Goal: Communication & Community: Answer question/provide support

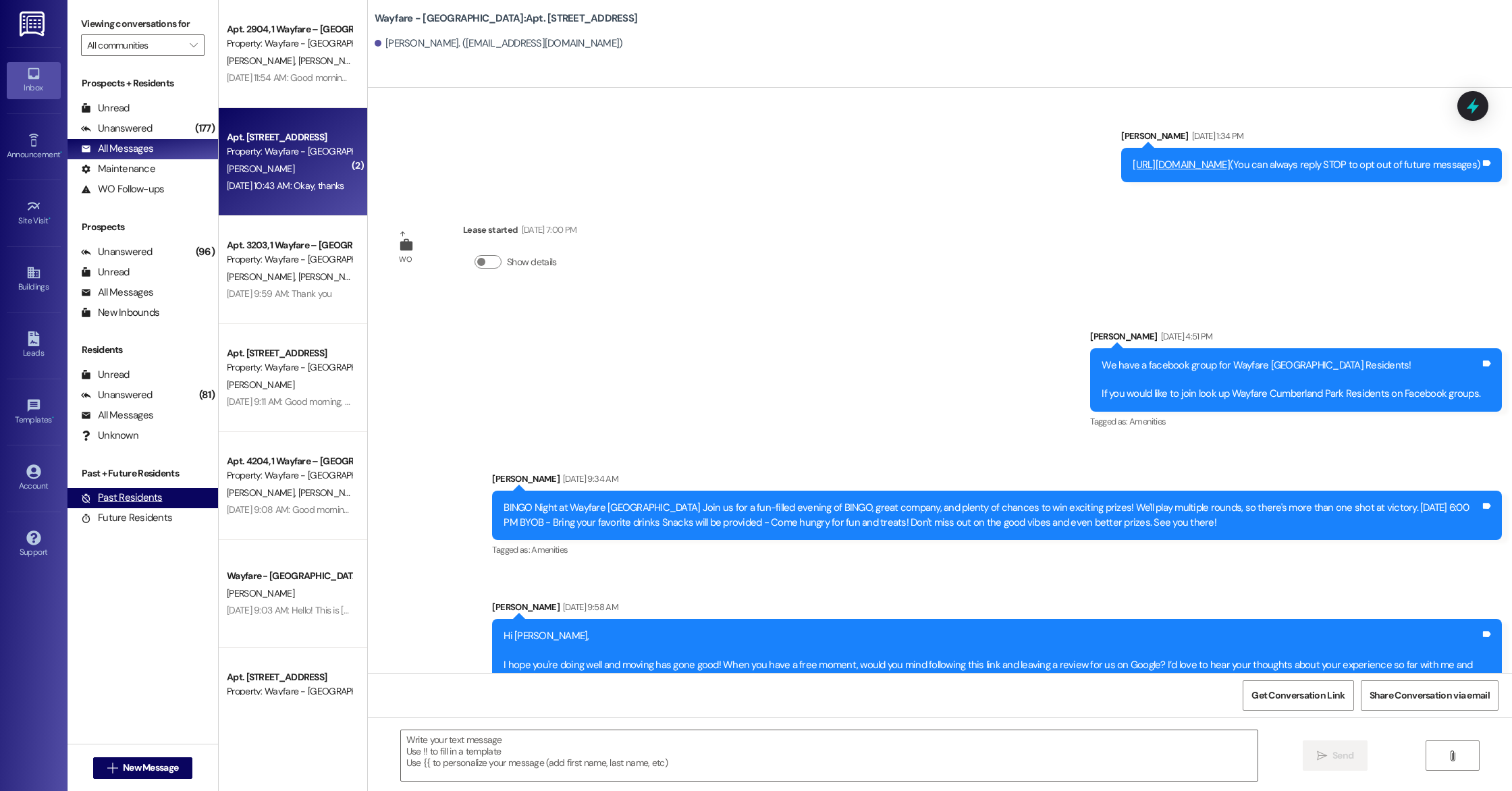
scroll to position [4837, 0]
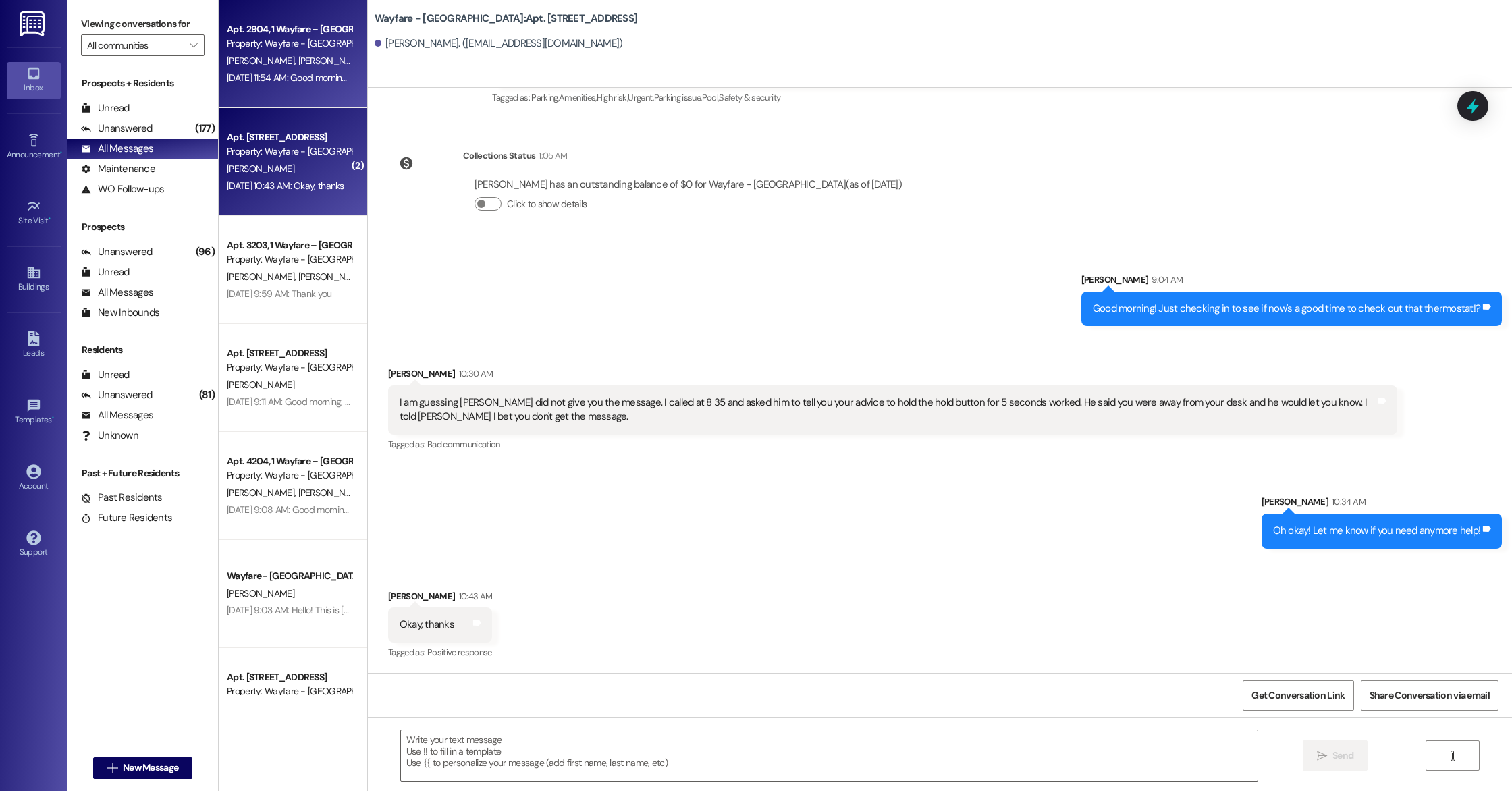
click at [333, 39] on div "Property: Wayfare - [GEOGRAPHIC_DATA]" at bounding box center [290, 44] width 125 height 14
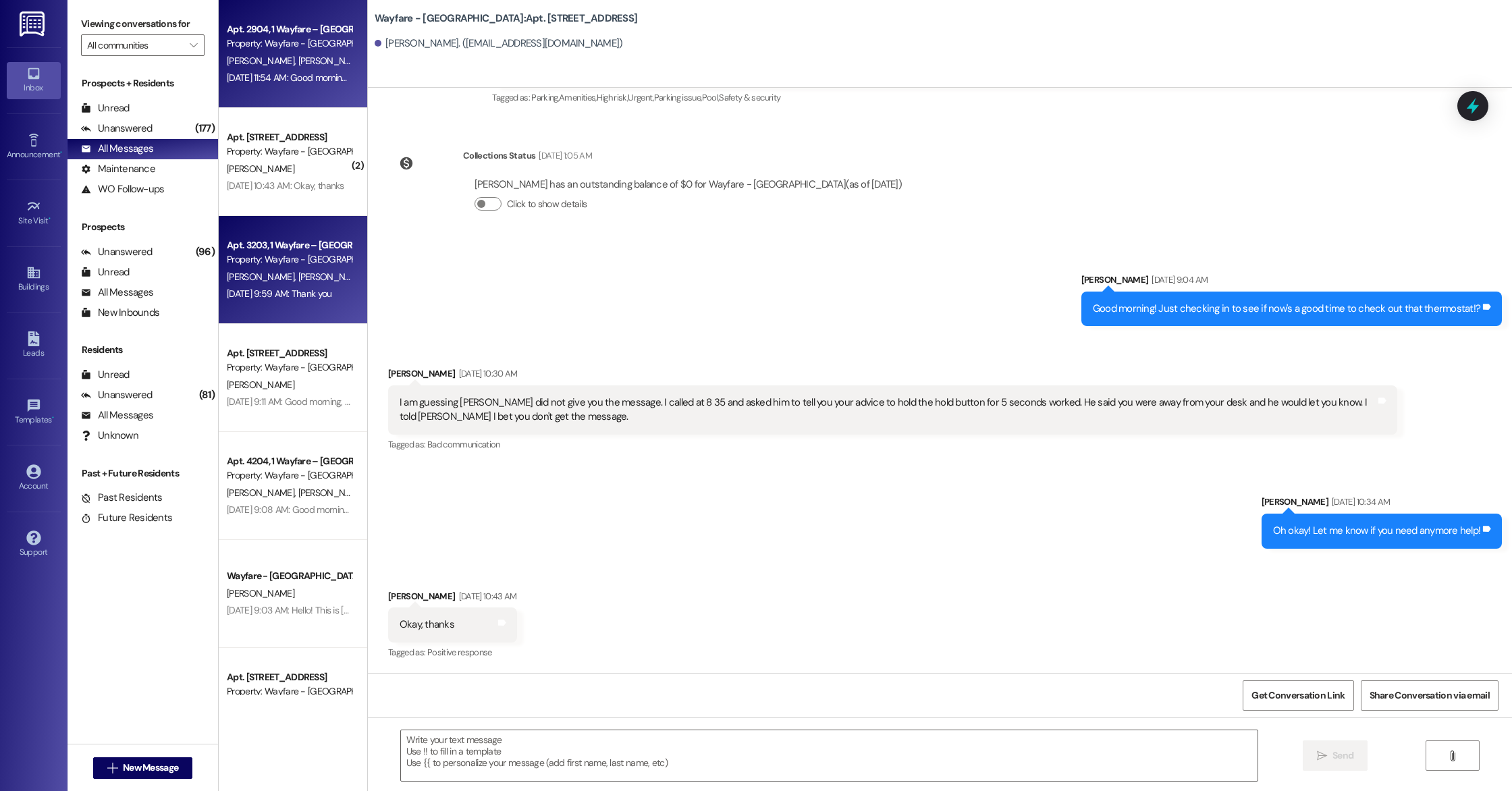
scroll to position [2161, 0]
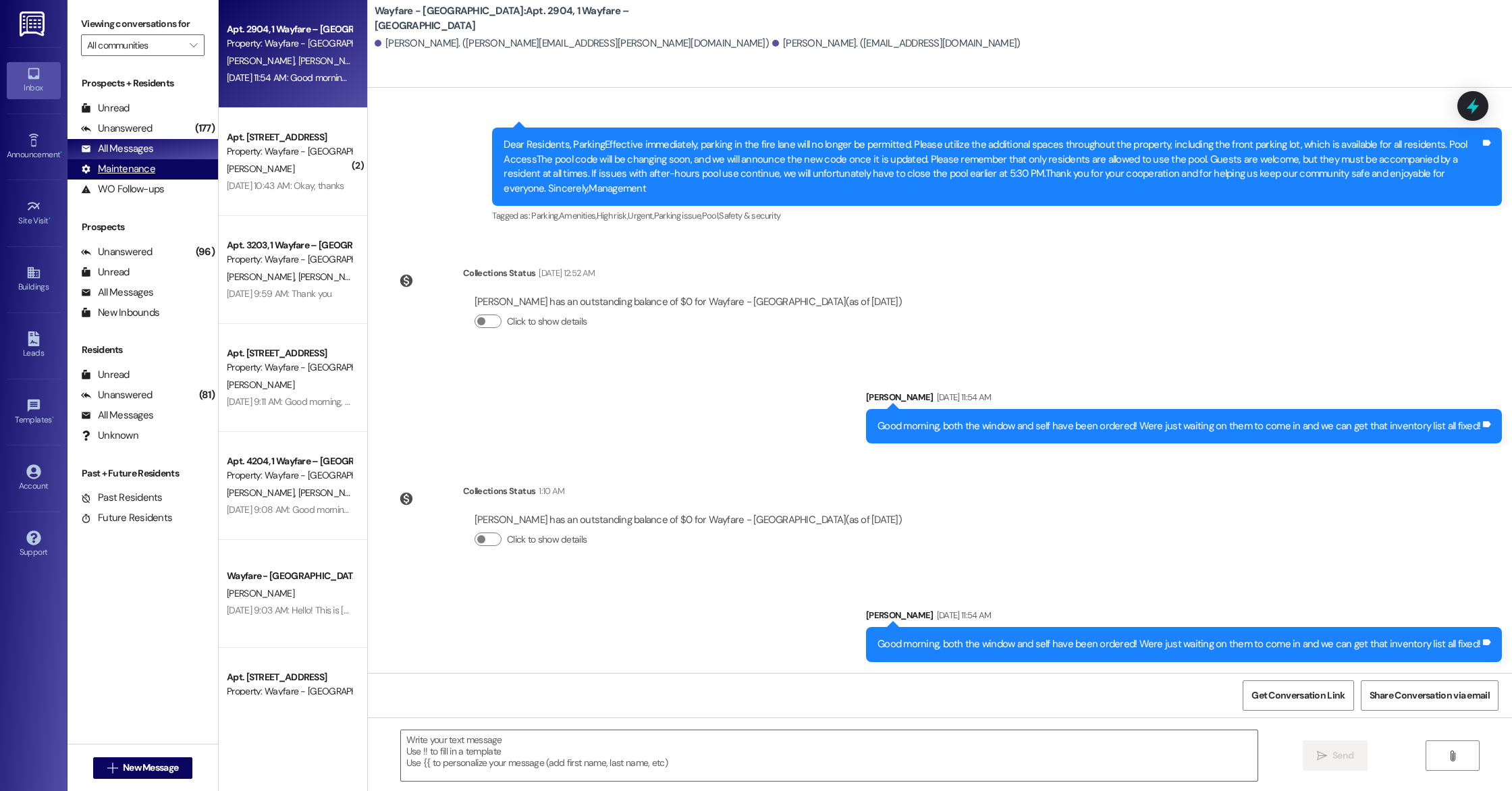
click at [133, 168] on div "Maintenance" at bounding box center [118, 169] width 74 height 14
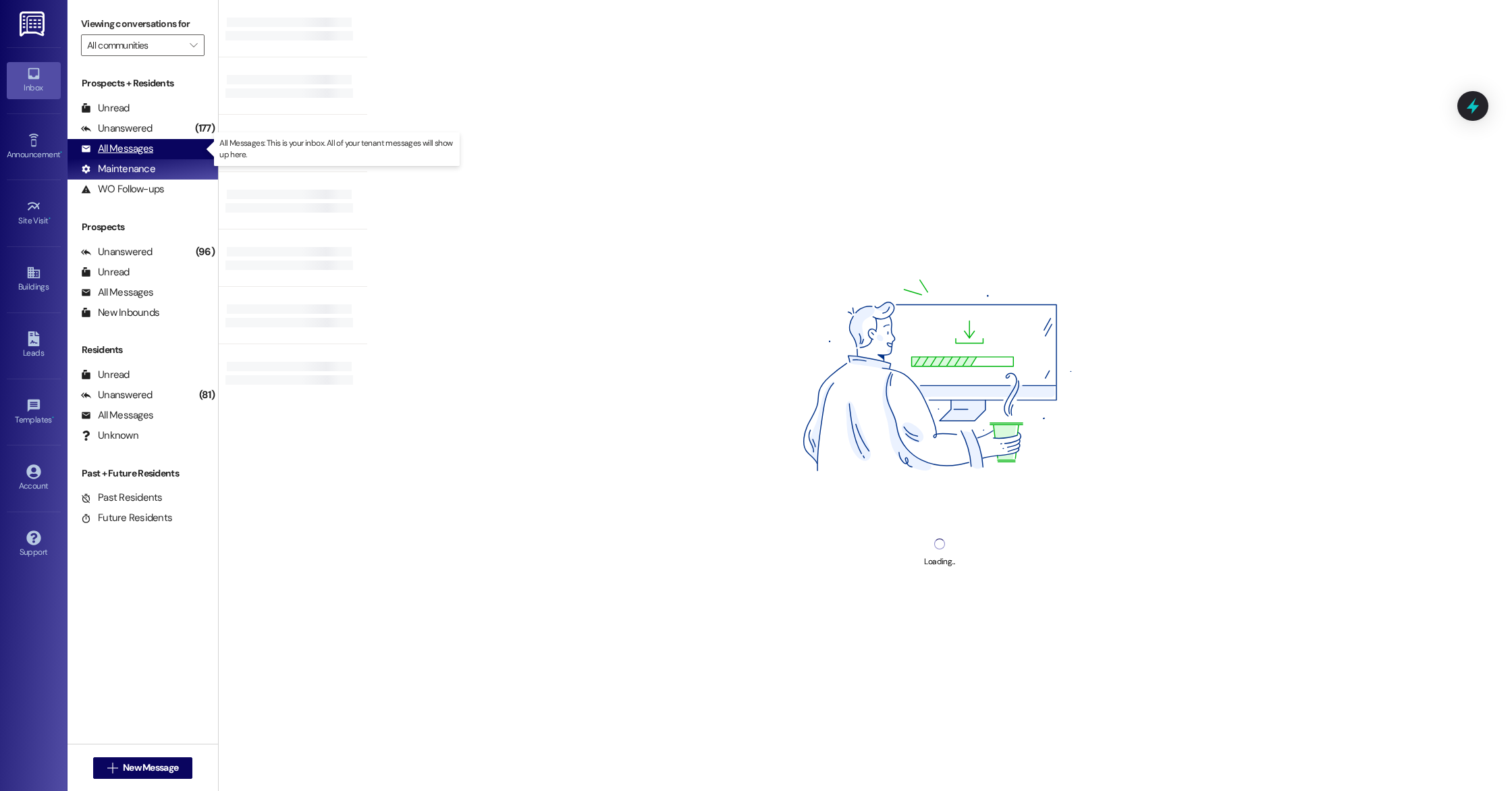
click at [132, 148] on div "All Messages" at bounding box center [117, 149] width 73 height 14
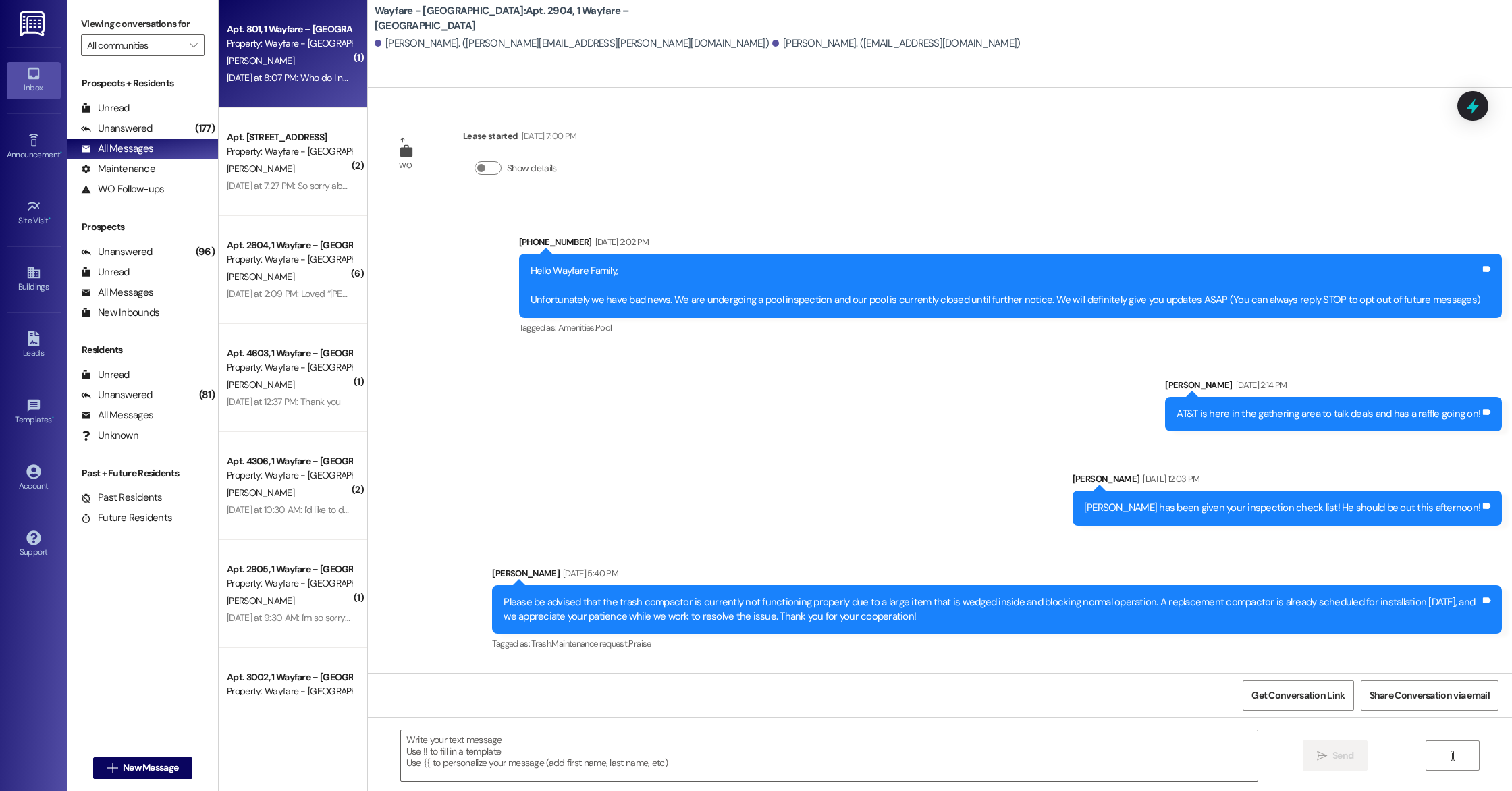
click at [270, 87] on div "Apt. 801, 1 Wayfare – [GEOGRAPHIC_DATA] Property: Wayfare - [GEOGRAPHIC_DATA] […" at bounding box center [293, 54] width 148 height 108
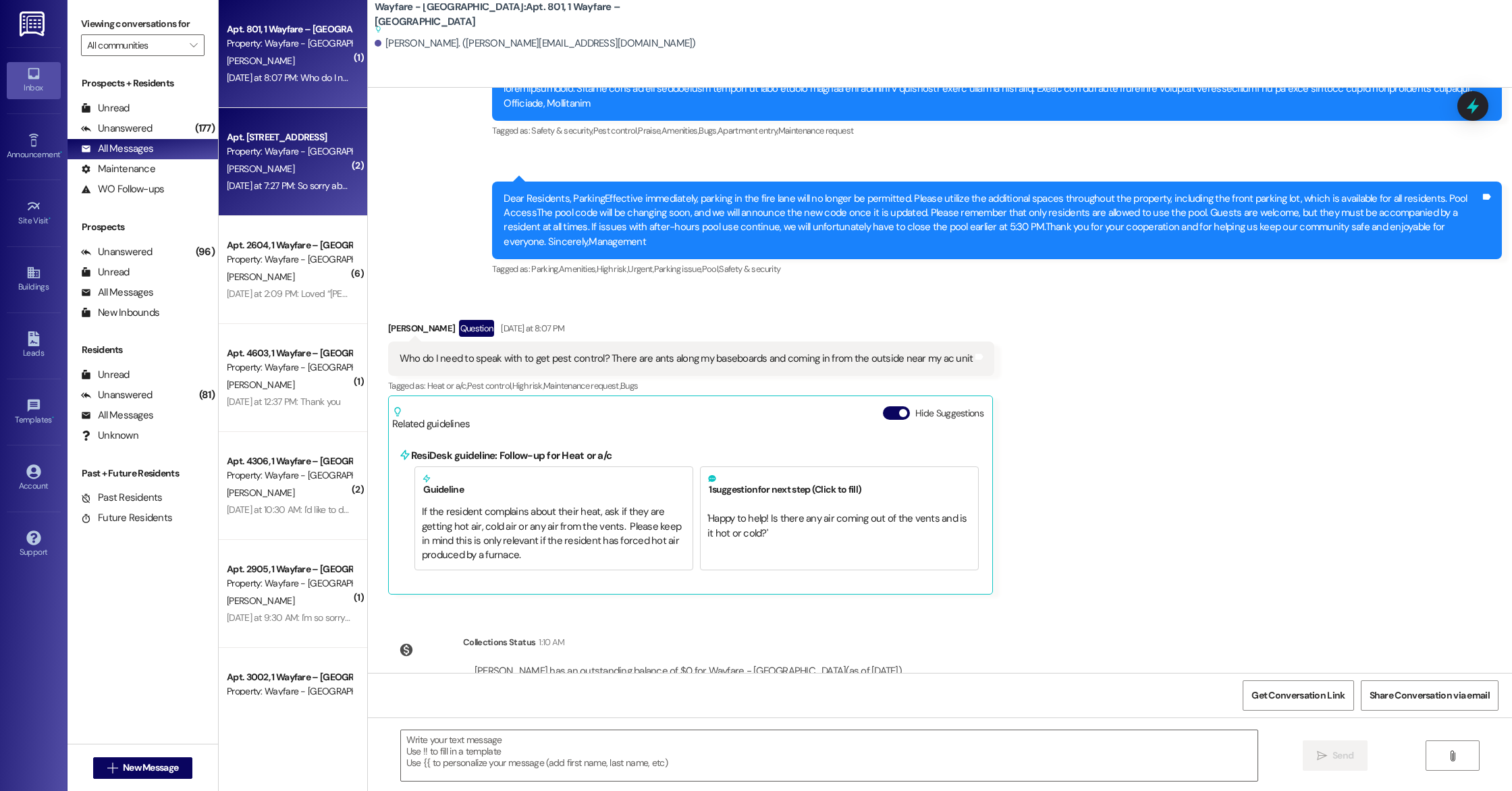
click at [279, 173] on div "[PERSON_NAME]" at bounding box center [289, 169] width 127 height 17
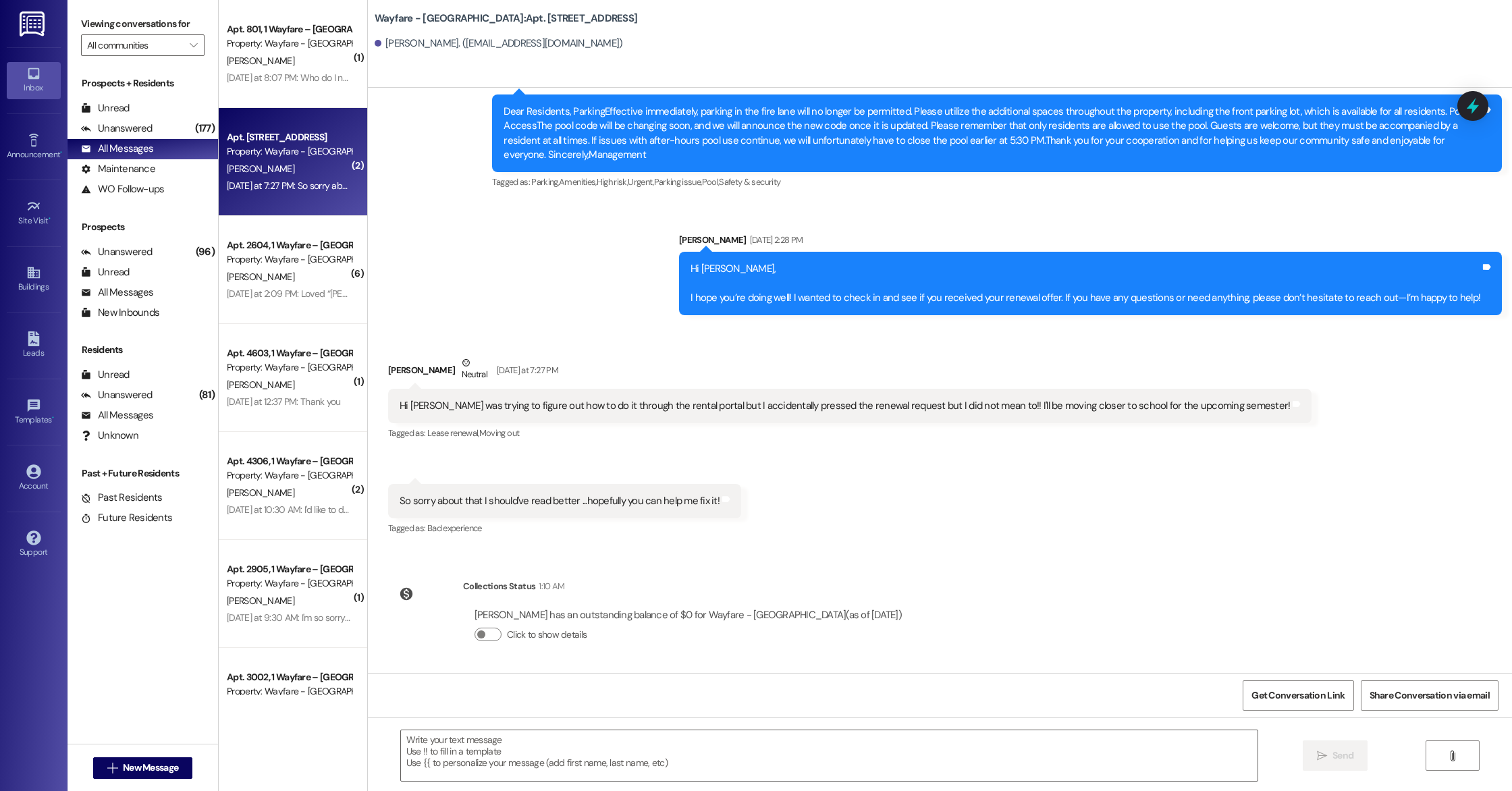
scroll to position [9389, 0]
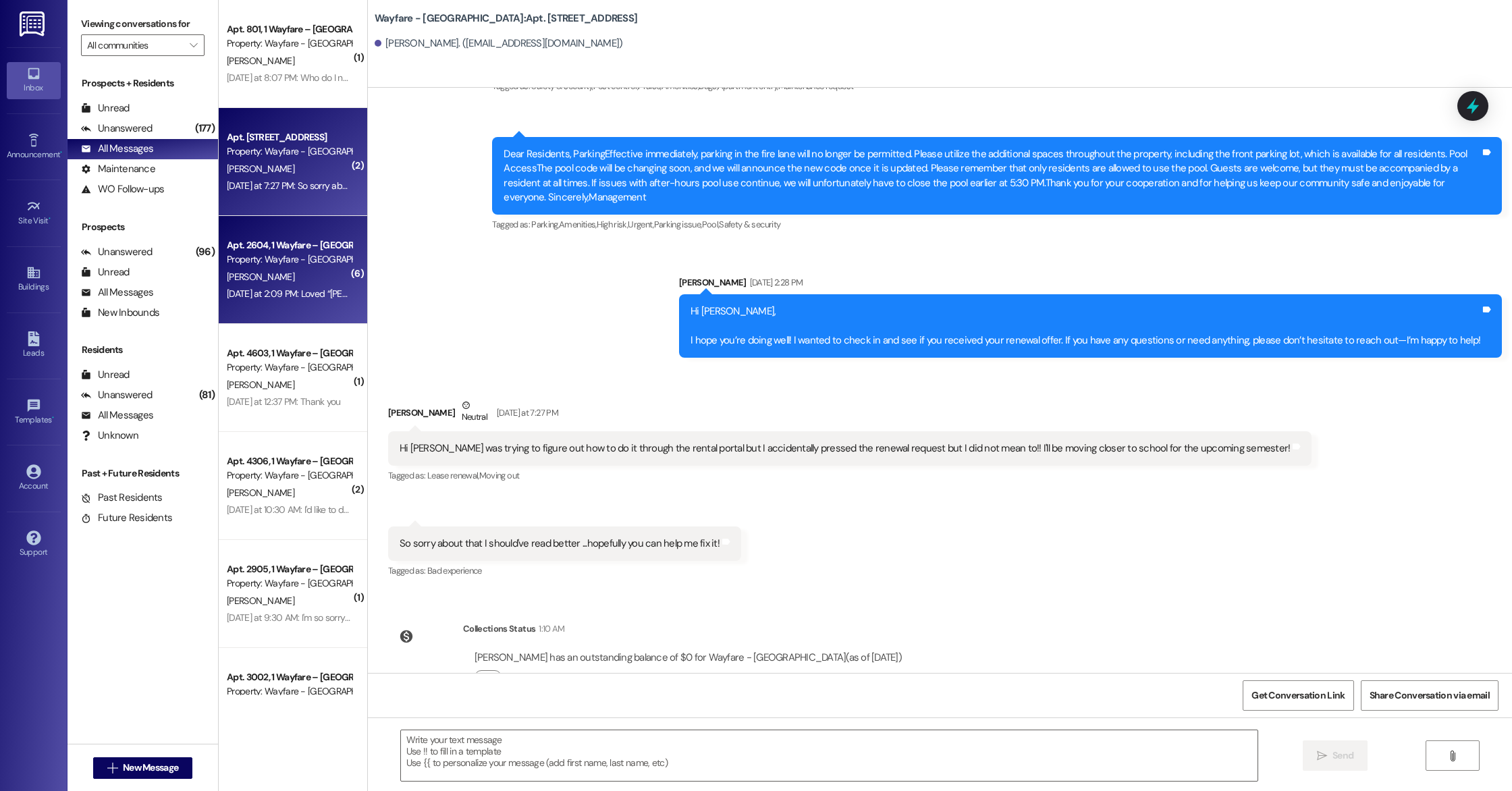
click at [290, 311] on div "Apt. 2604, 1 Wayfare – [GEOGRAPHIC_DATA] Property: Wayfare - [GEOGRAPHIC_DATA] …" at bounding box center [293, 270] width 148 height 108
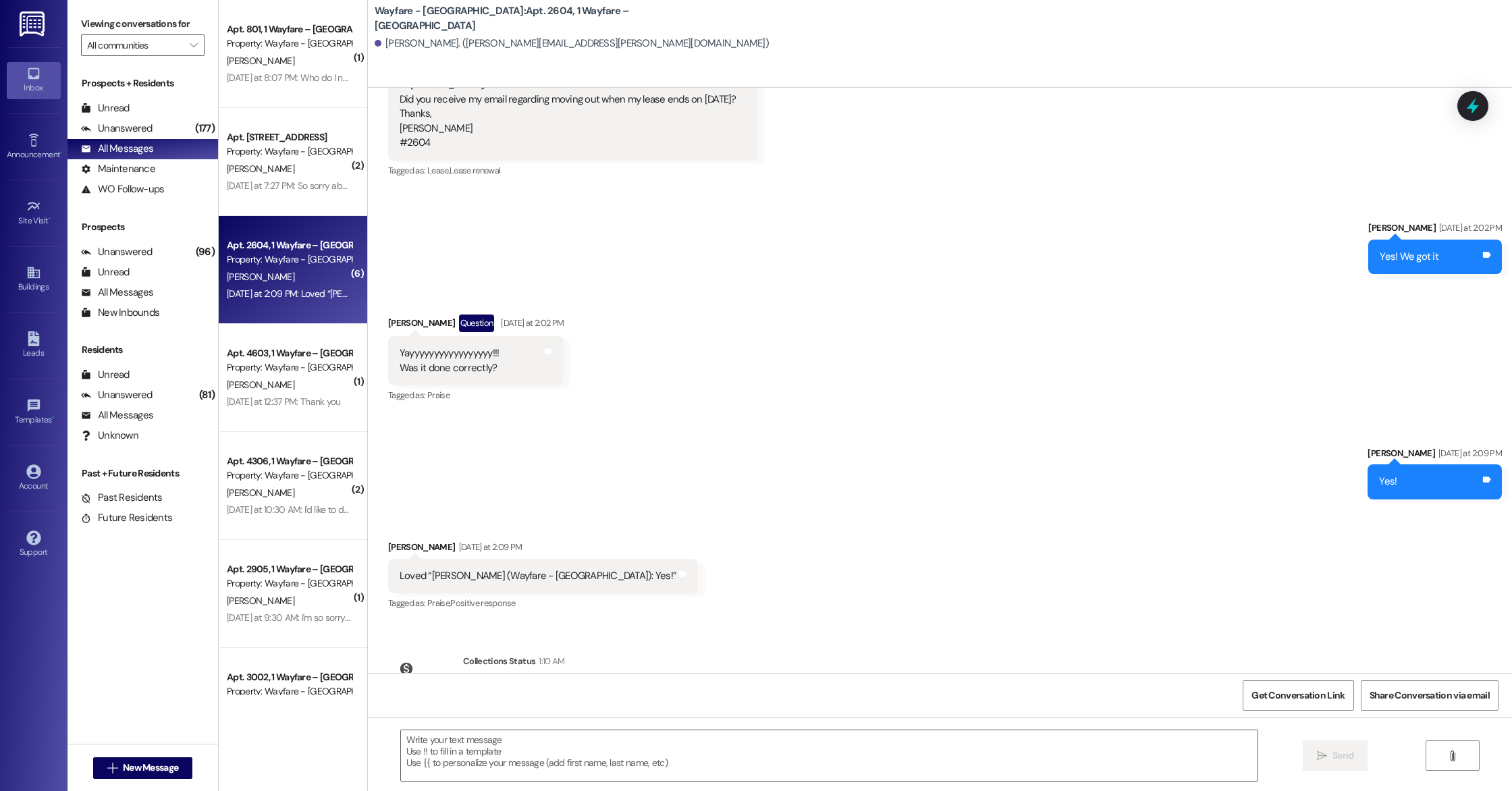
scroll to position [10846, 0]
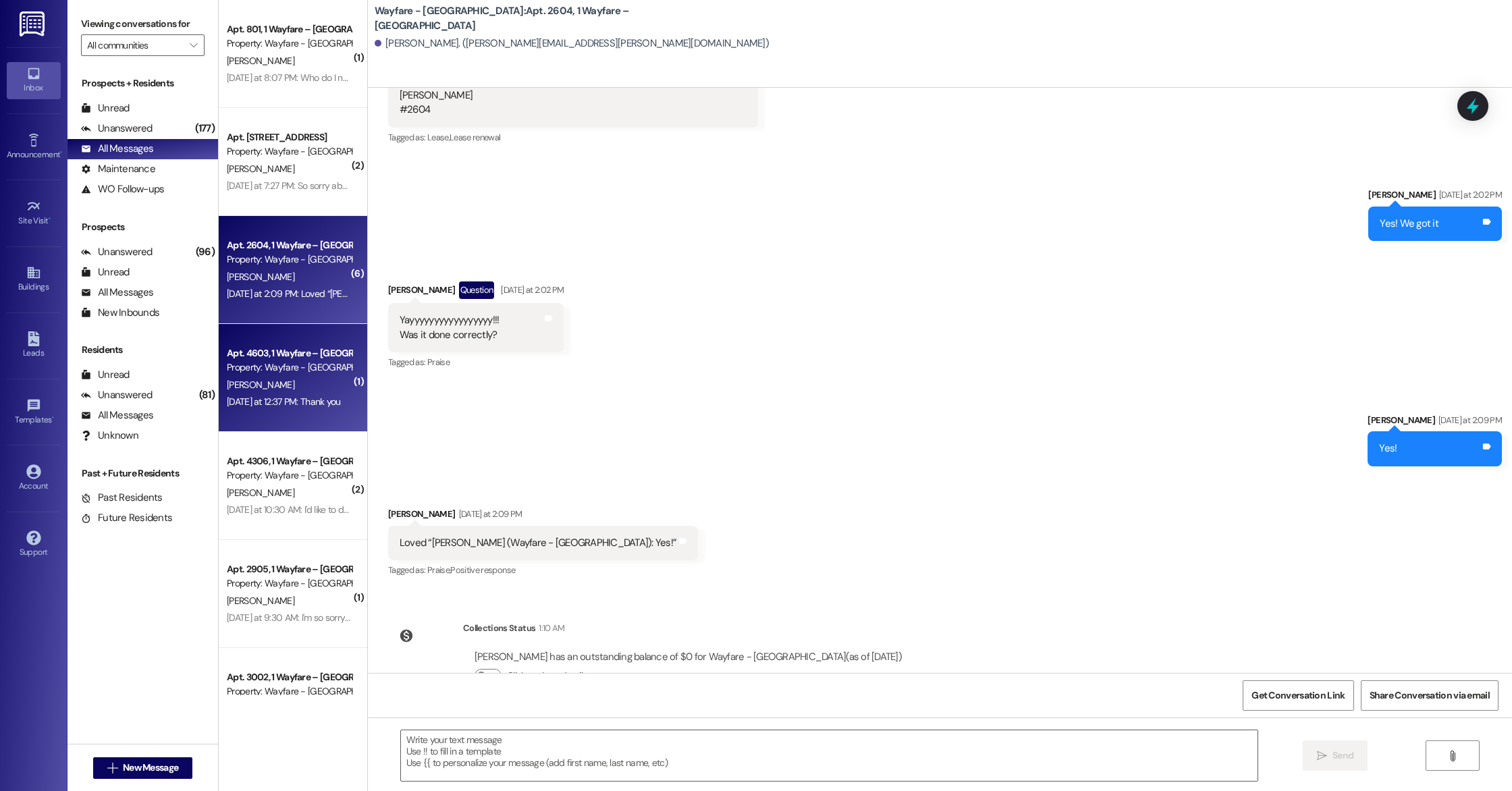
click at [263, 381] on div "[PERSON_NAME]" at bounding box center [289, 386] width 127 height 17
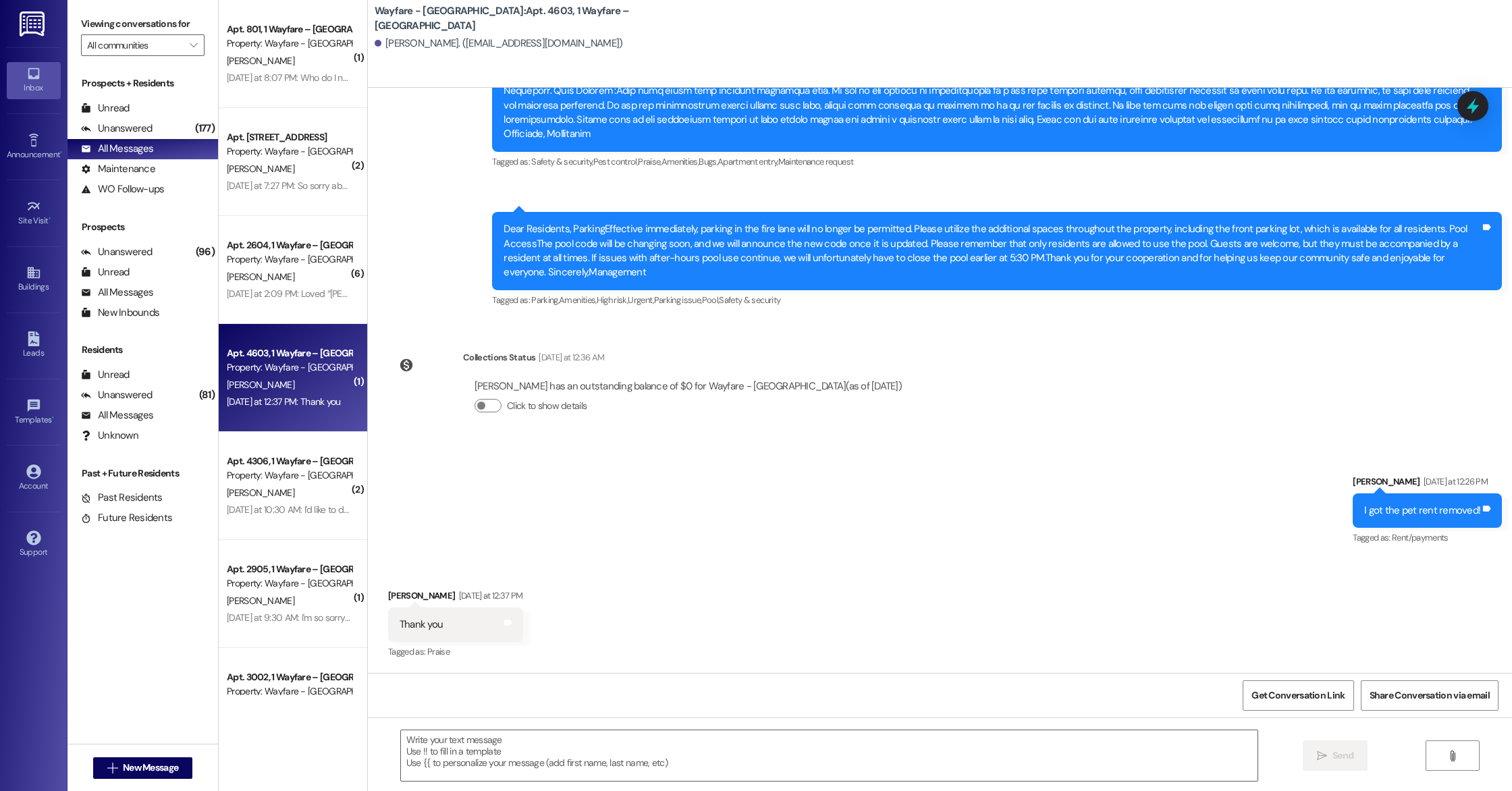
scroll to position [3788, 0]
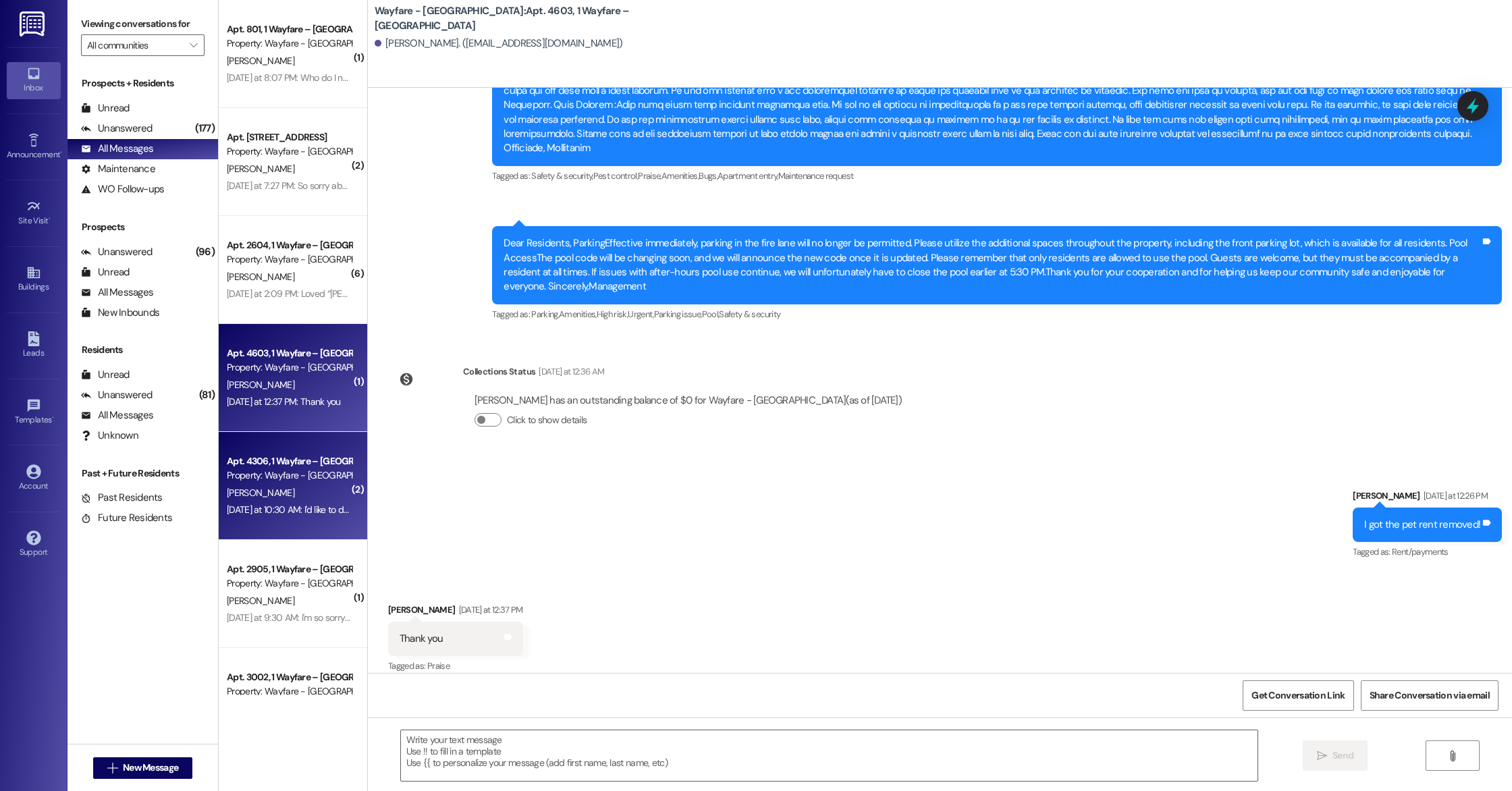
click at [239, 496] on span "[PERSON_NAME]" at bounding box center [261, 493] width 67 height 12
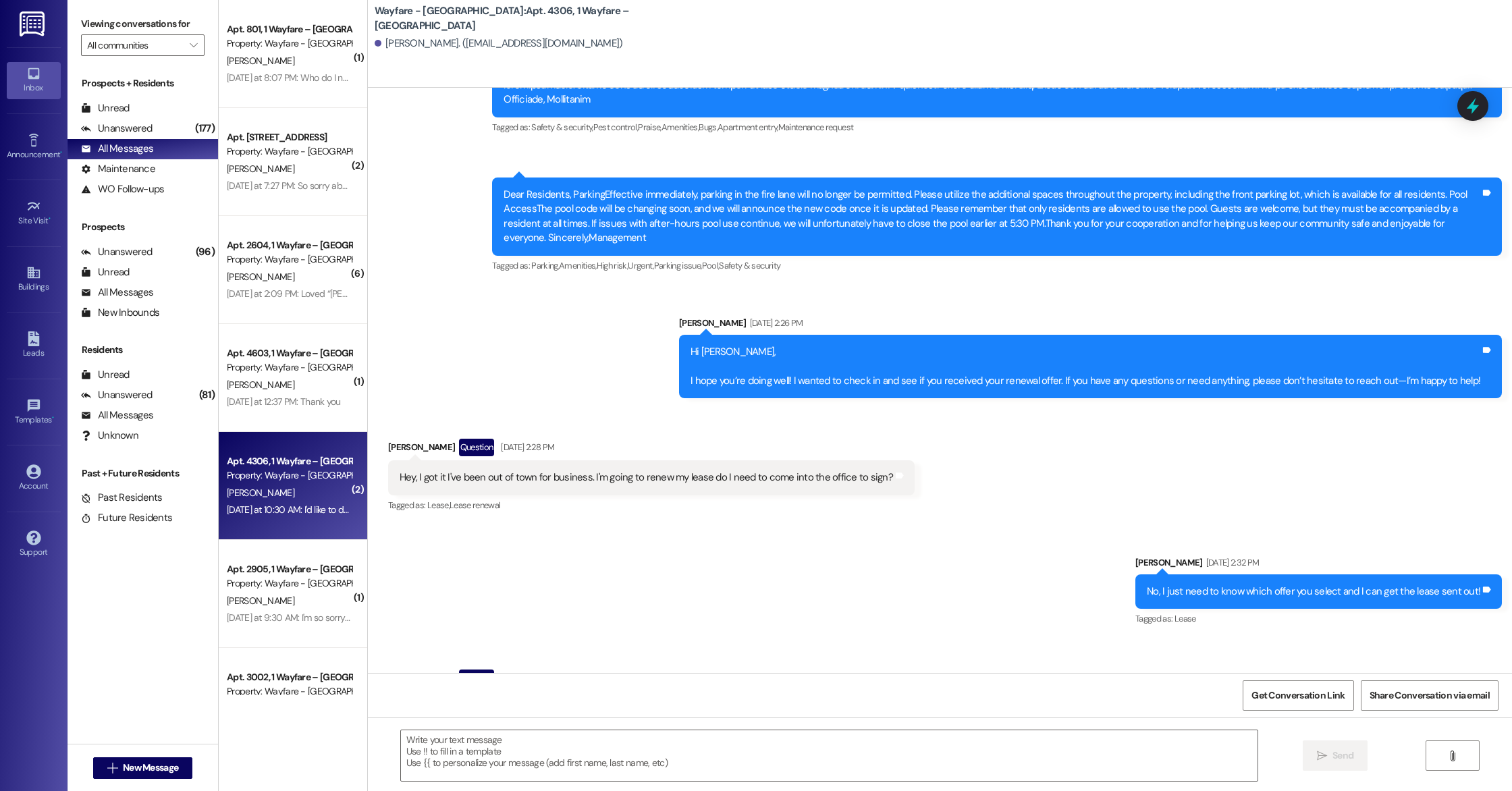
scroll to position [14112, 0]
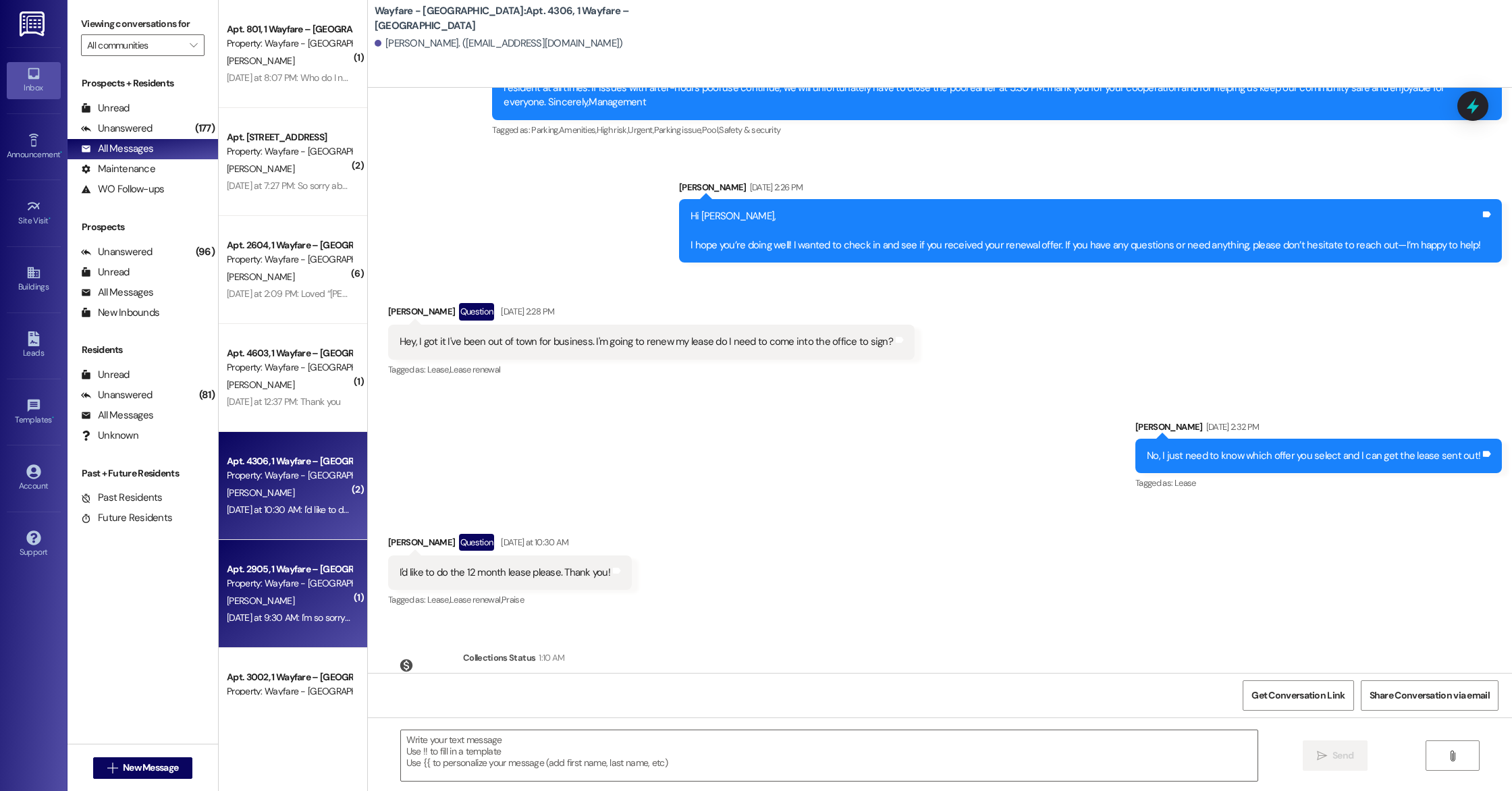
click at [267, 587] on div "Property: Wayfare - [GEOGRAPHIC_DATA]" at bounding box center [290, 584] width 125 height 14
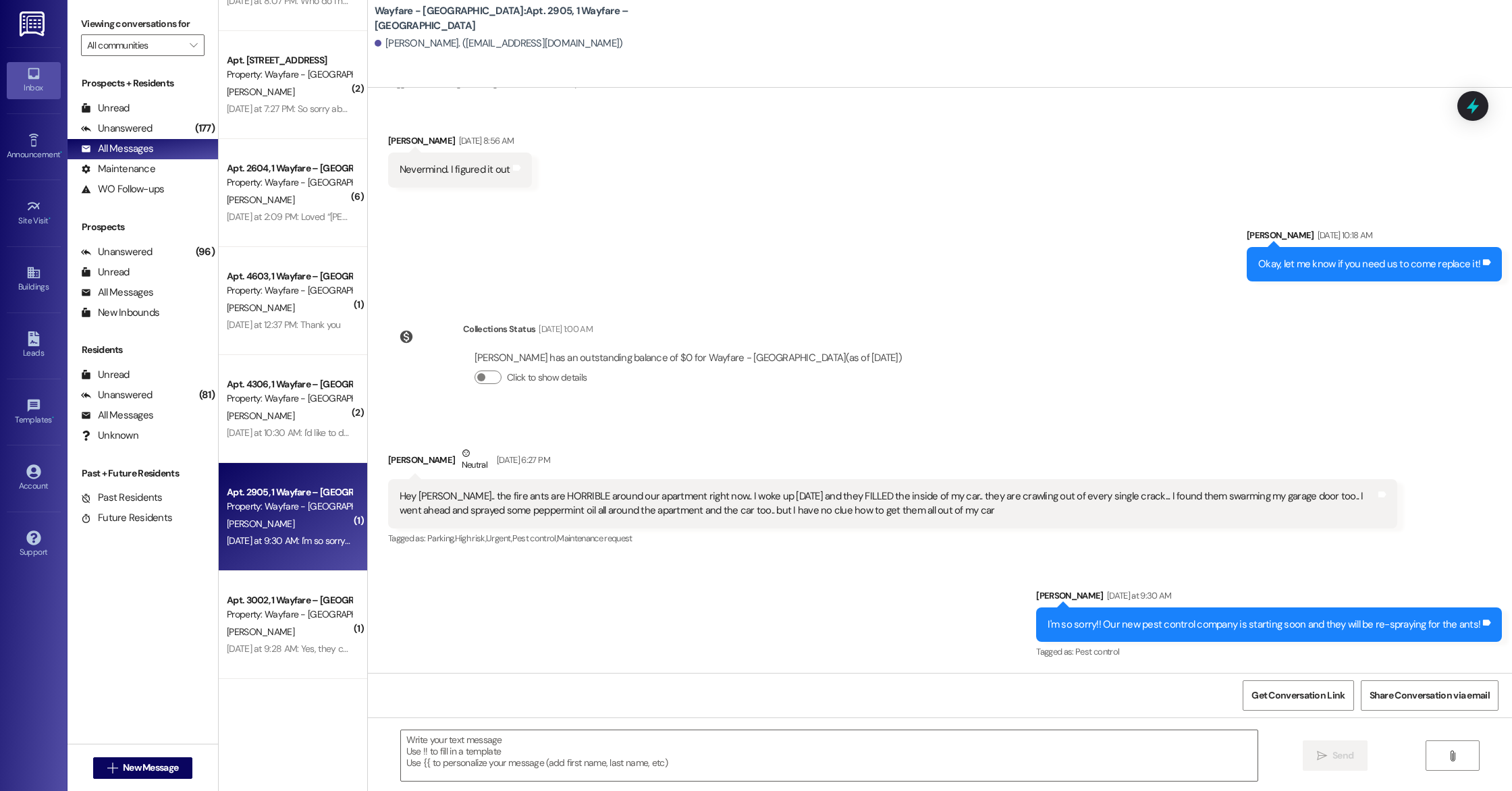
scroll to position [0, 0]
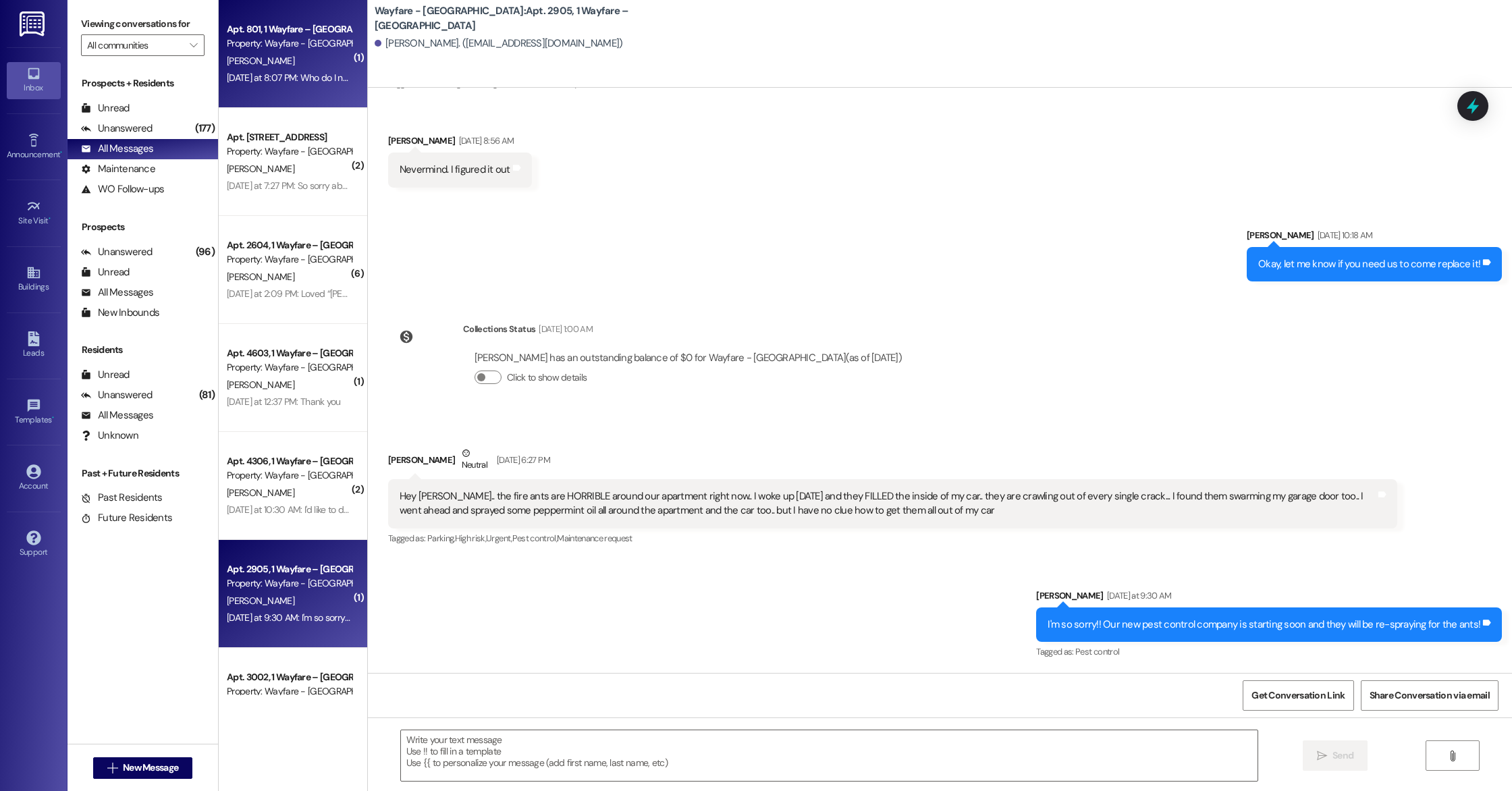
click at [269, 87] on div "Apt. 801, 1 Wayfare – [GEOGRAPHIC_DATA] Property: Wayfare - [GEOGRAPHIC_DATA] […" at bounding box center [293, 54] width 148 height 108
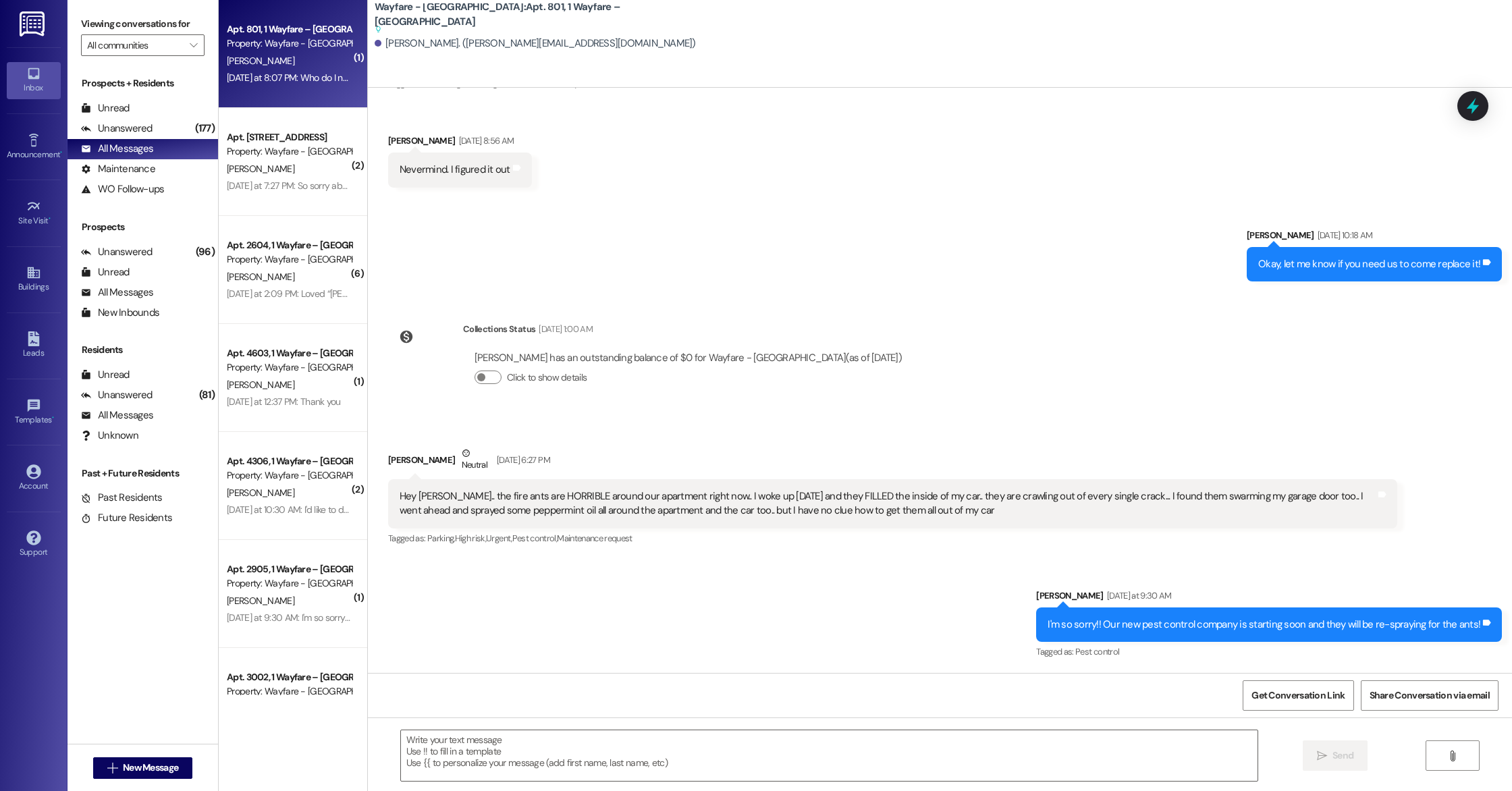
scroll to position [11147, 0]
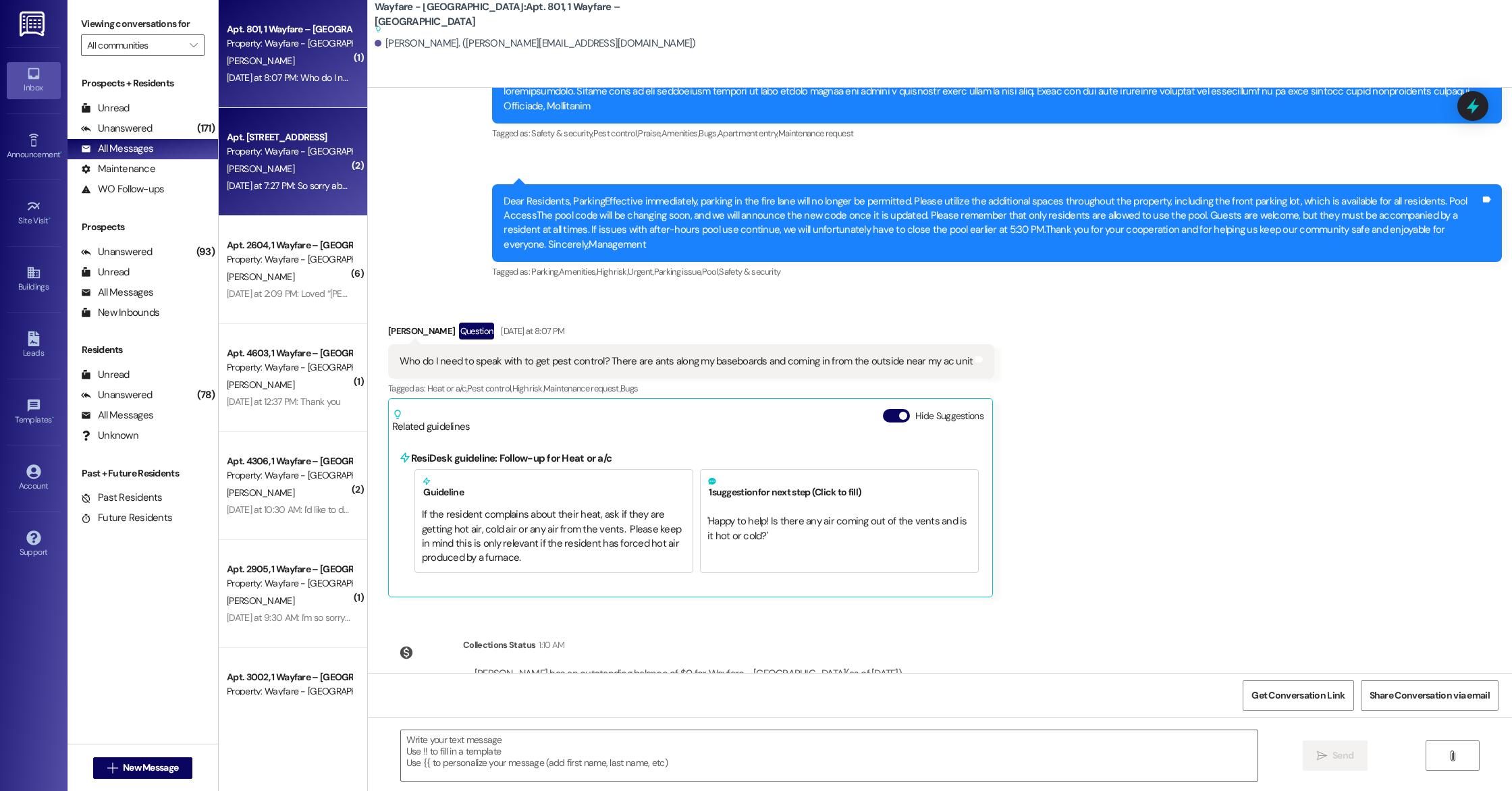
click at [305, 163] on div "[PERSON_NAME]" at bounding box center [289, 169] width 127 height 17
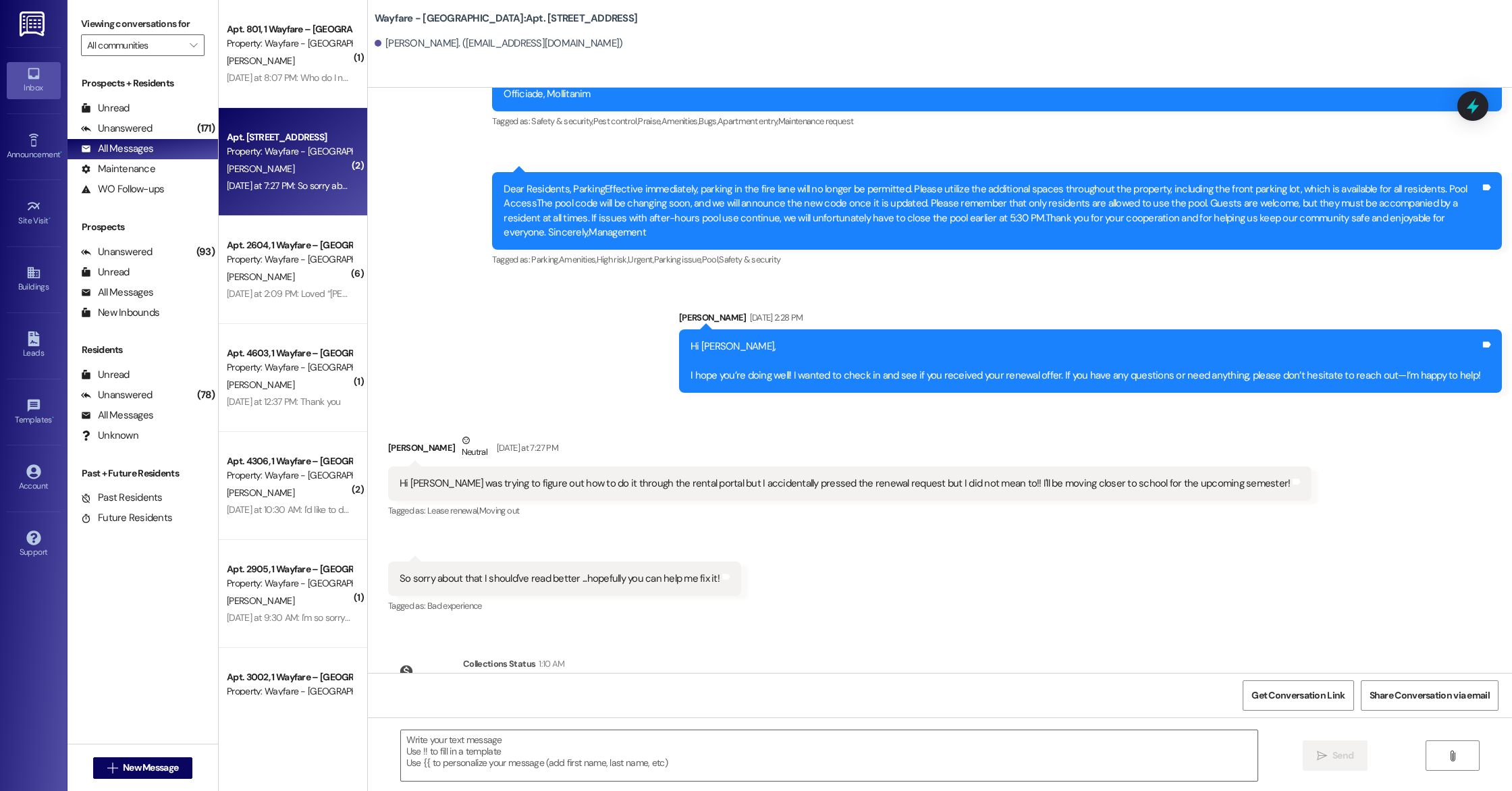
scroll to position [9389, 0]
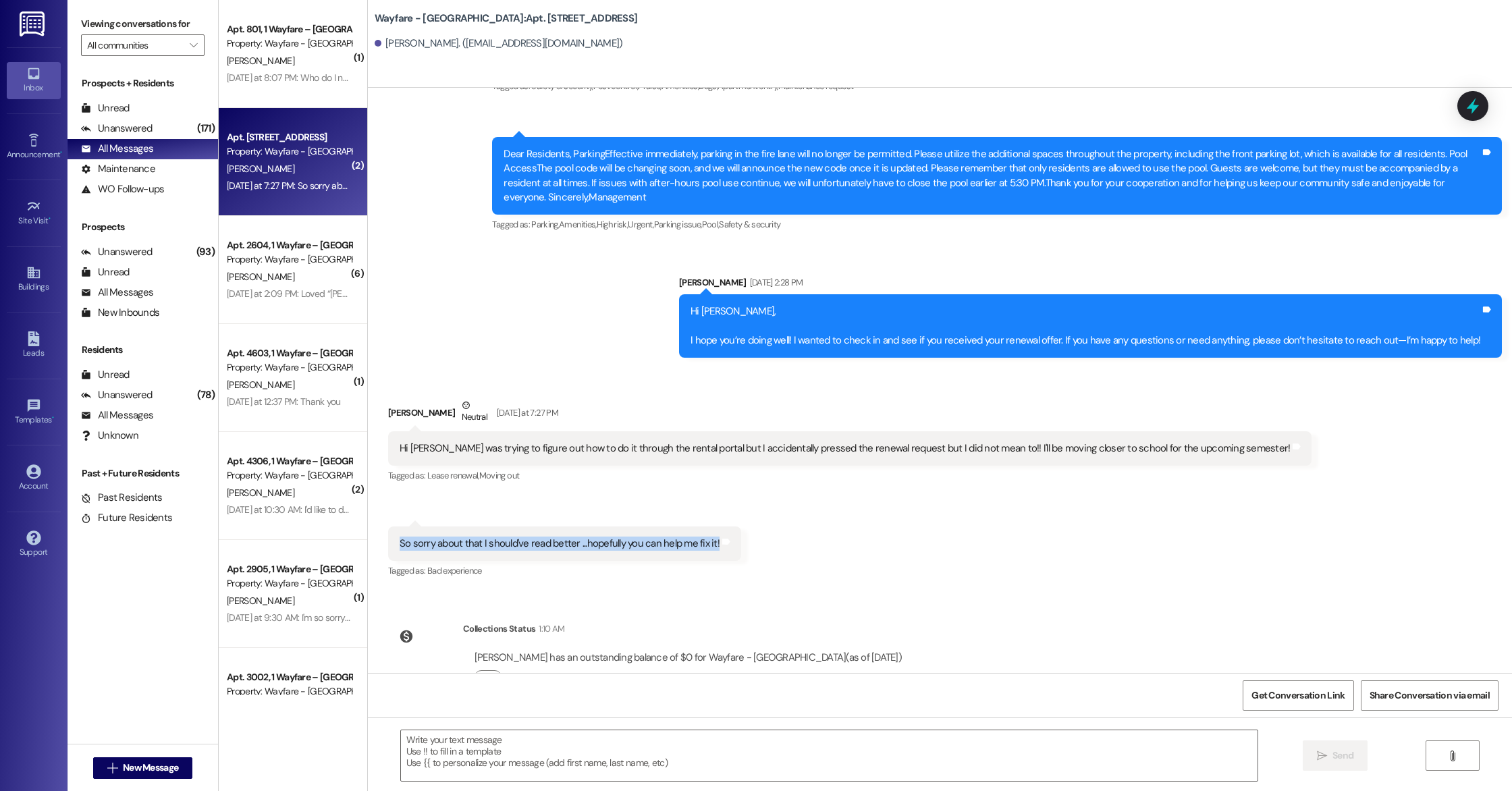
drag, startPoint x: 385, startPoint y: 501, endPoint x: 692, endPoint y: 515, distance: 307.3
click at [692, 527] on div "So sorry about that I should've read better ...hopefully you can help me fix it…" at bounding box center [564, 544] width 353 height 34
click at [129, 767] on span "New Message" at bounding box center [150, 768] width 55 height 14
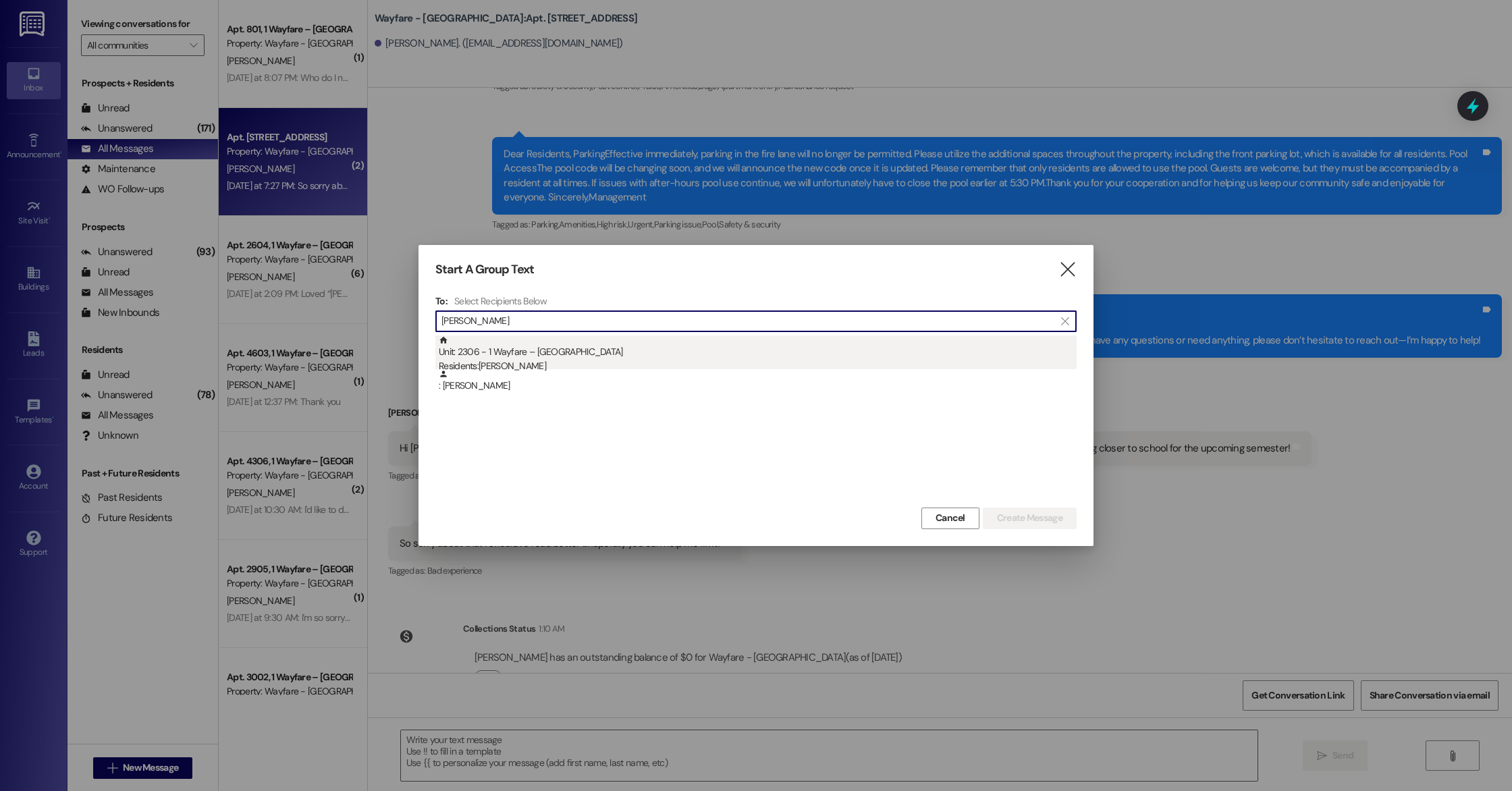
type input "[PERSON_NAME]"
click at [531, 358] on div "Unit: 2306 - 1 Wayfare – [GEOGRAPHIC_DATA] Residents: [PERSON_NAME]" at bounding box center [757, 355] width 638 height 38
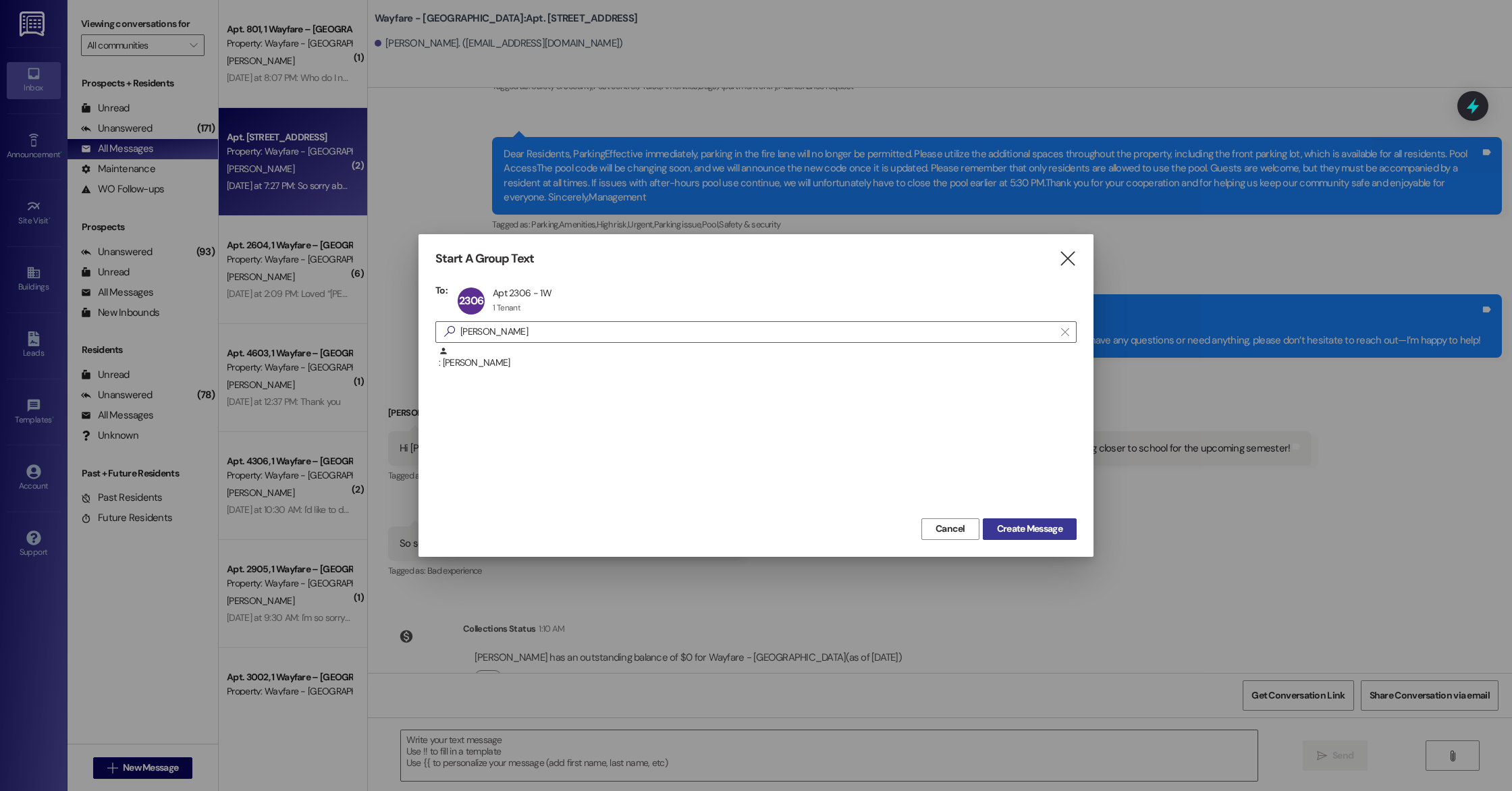
click at [1042, 527] on span "Create Message" at bounding box center [1030, 529] width 66 height 14
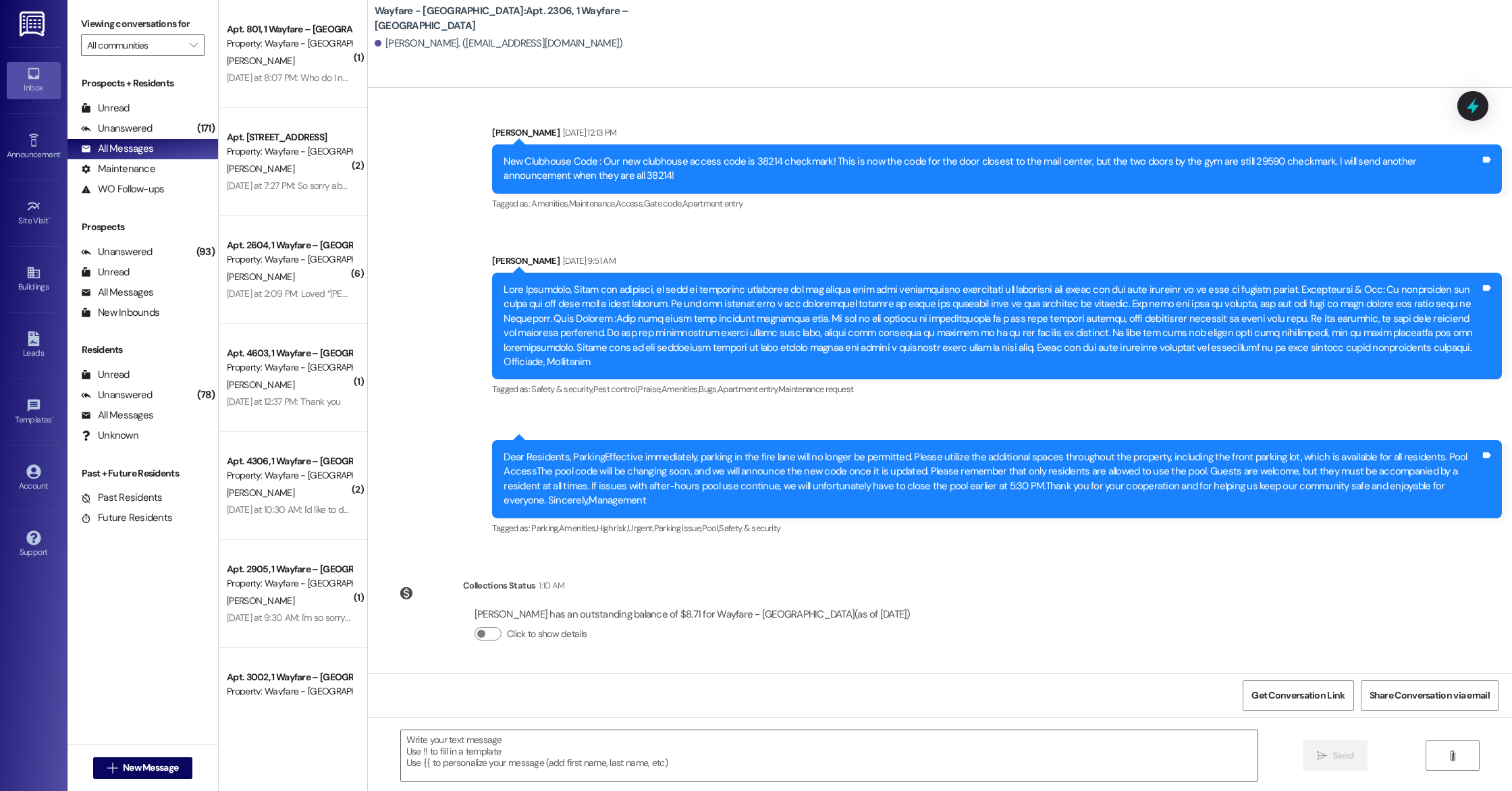
scroll to position [6990, 0]
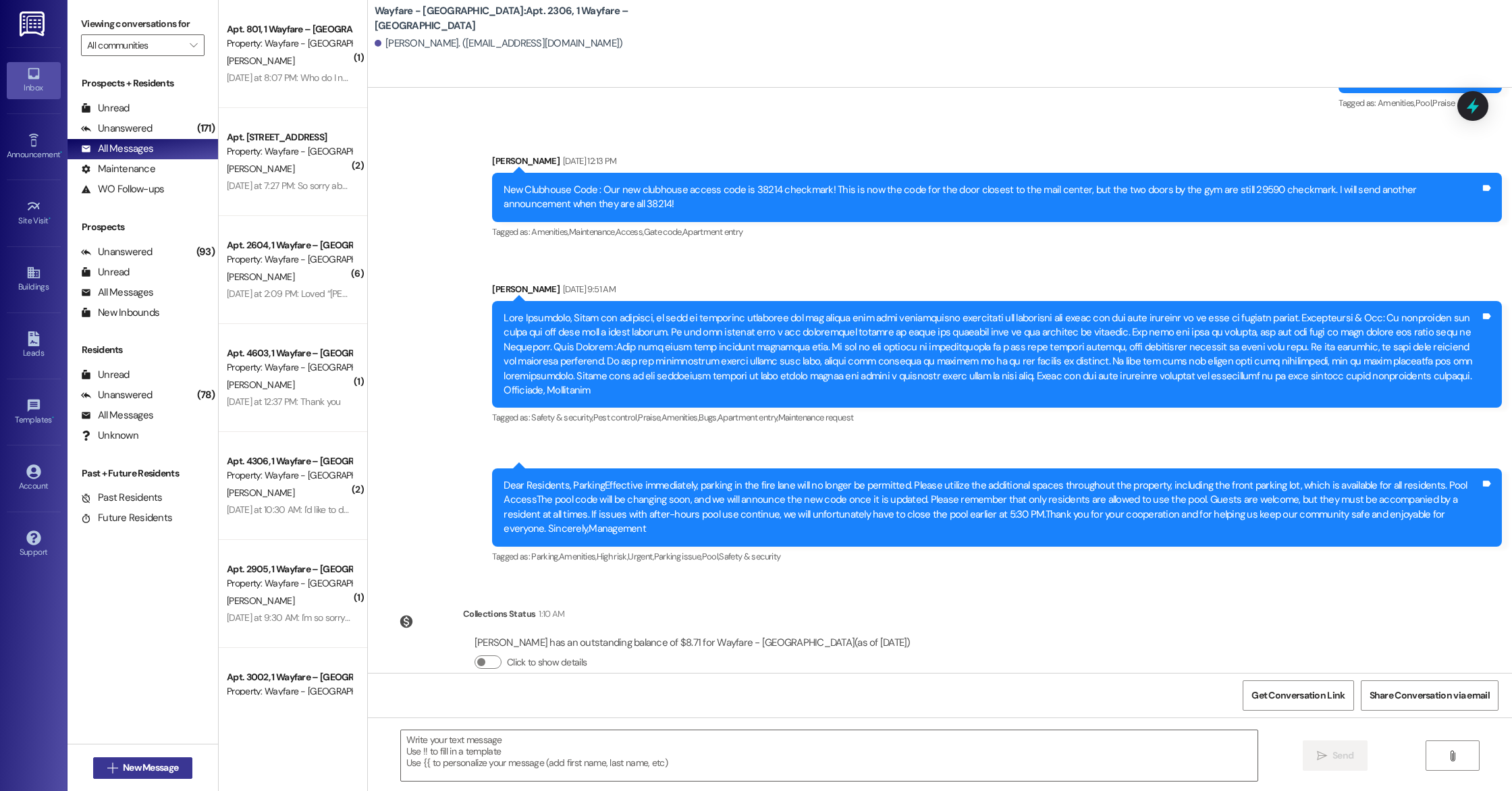
click at [123, 771] on span "New Message" at bounding box center [150, 768] width 55 height 14
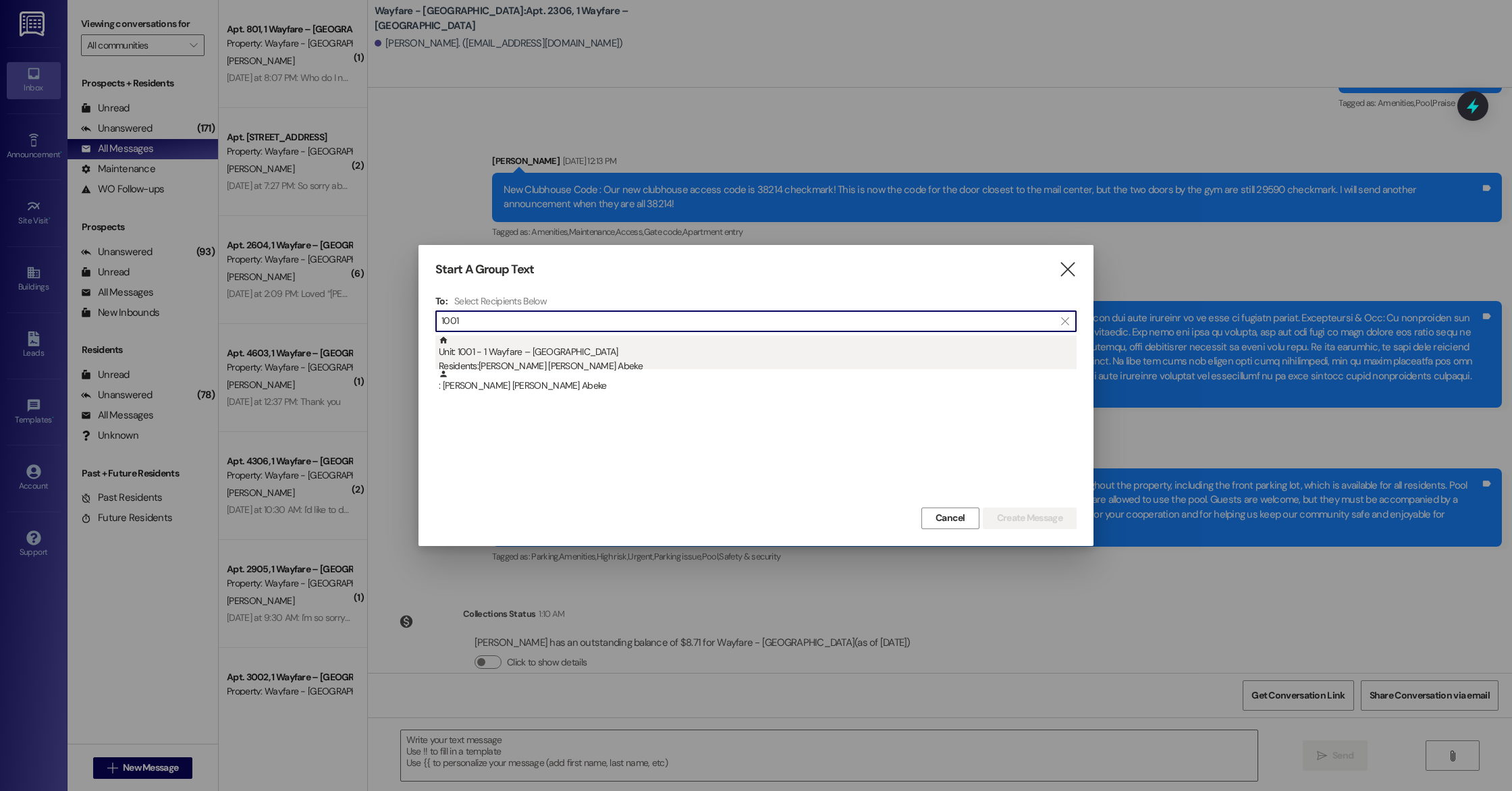
type input "1001"
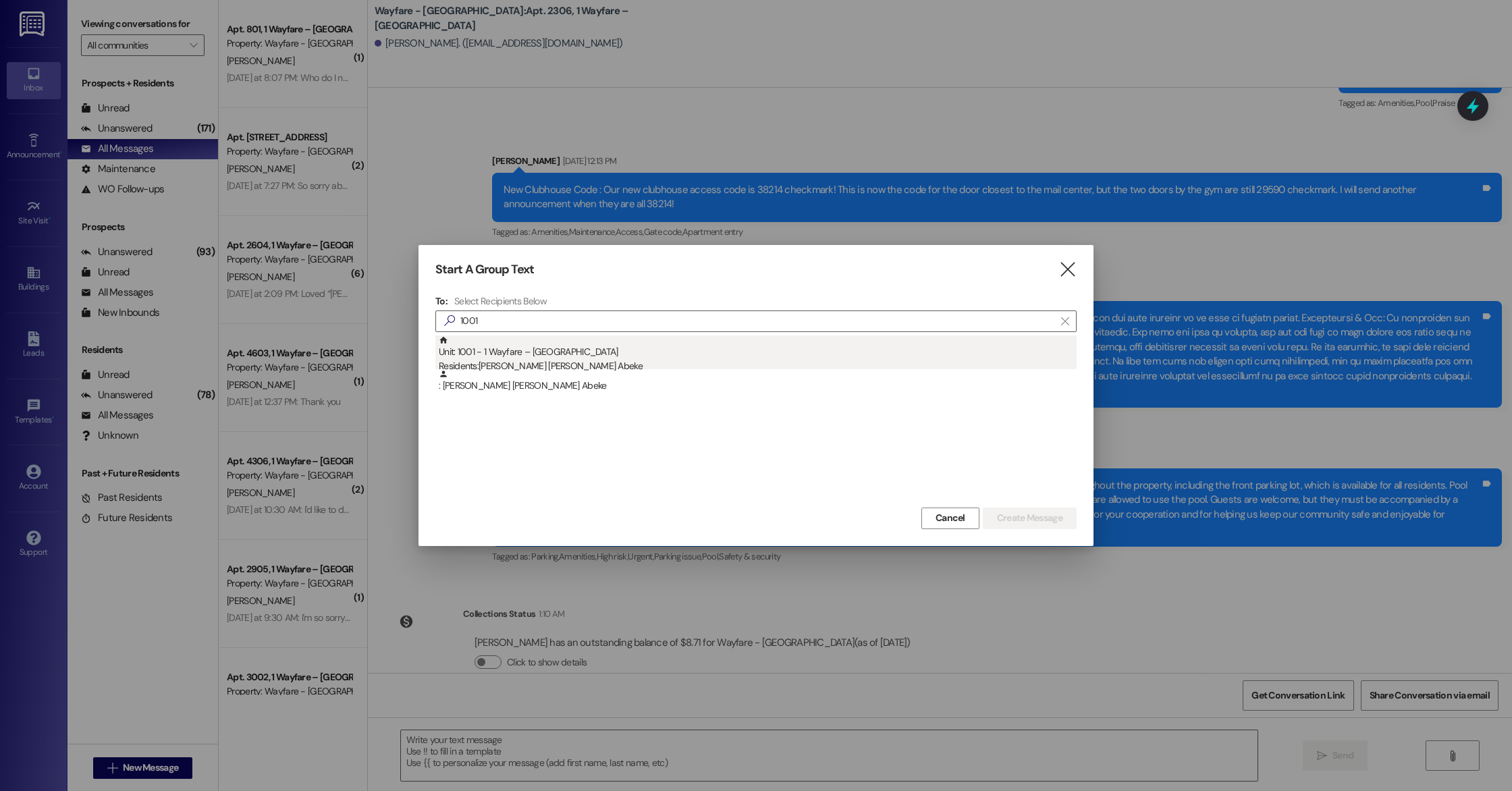
click at [553, 364] on div "Residents: [PERSON_NAME] [PERSON_NAME] Abeke" at bounding box center [757, 366] width 638 height 14
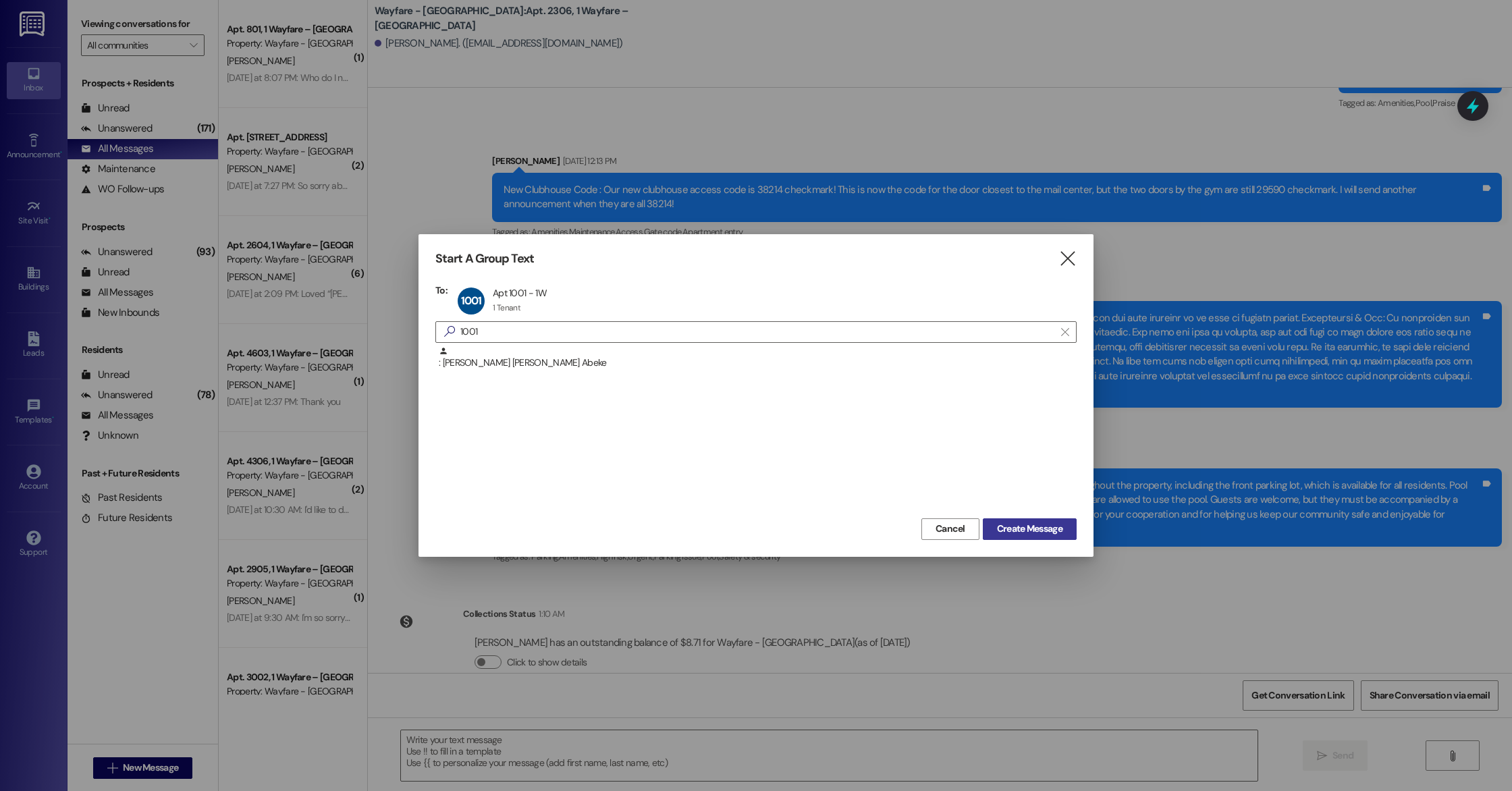
click at [1037, 531] on span "Create Message" at bounding box center [1030, 529] width 66 height 14
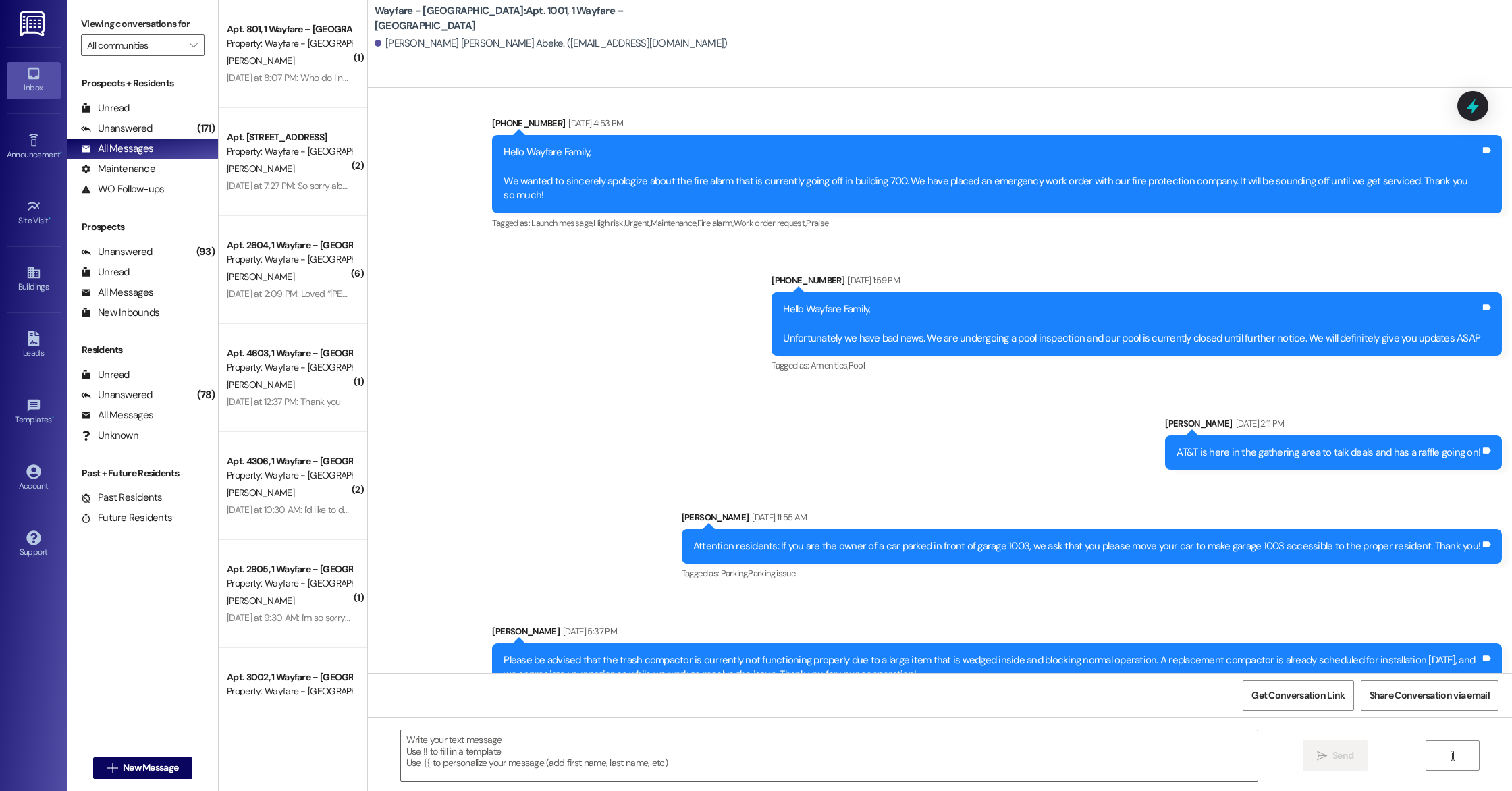
scroll to position [8668, 0]
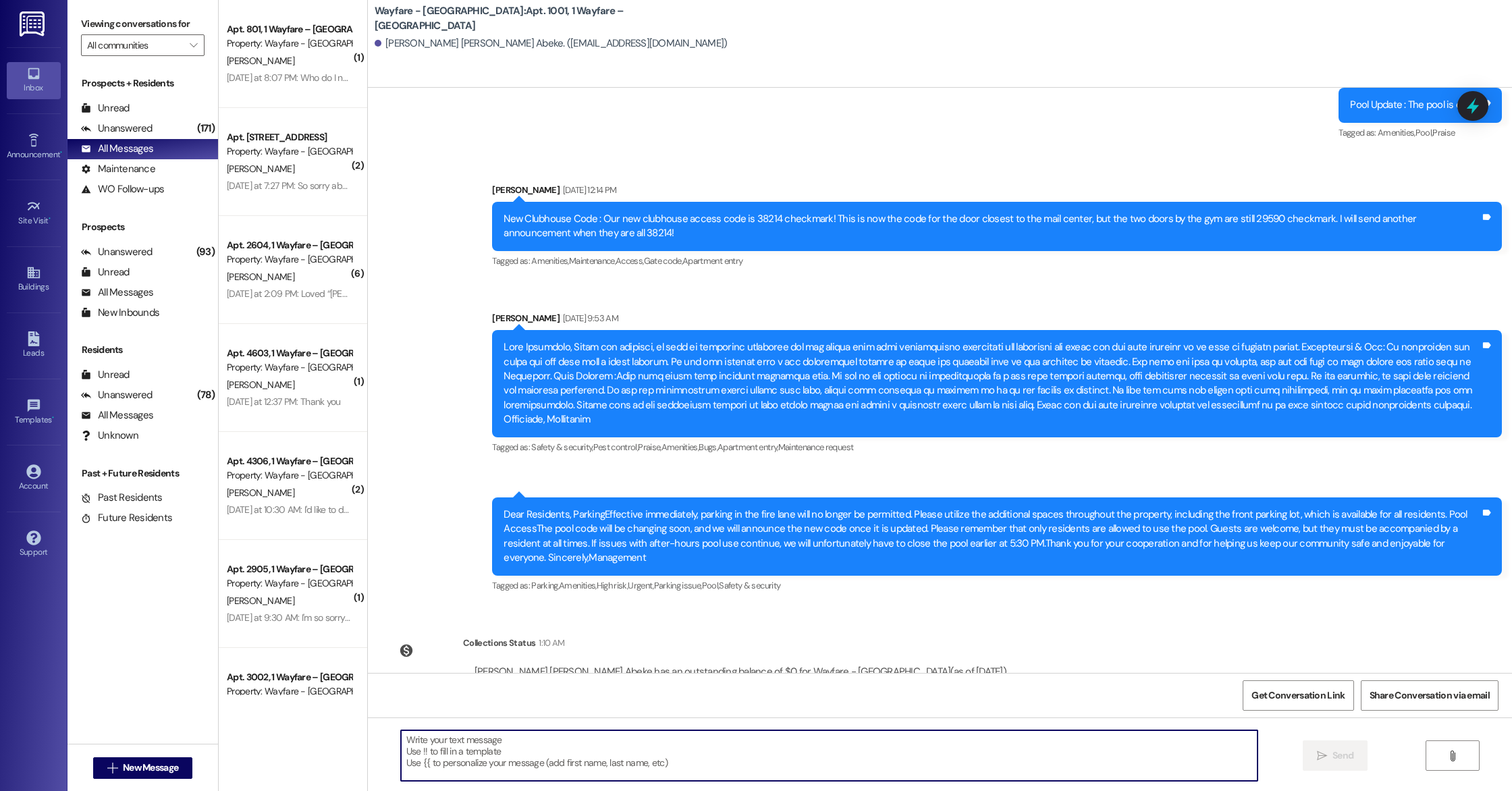
click at [422, 743] on textarea at bounding box center [829, 756] width 856 height 51
type textarea "Good morning! By any chance, have you received a package that was meant to be d…"
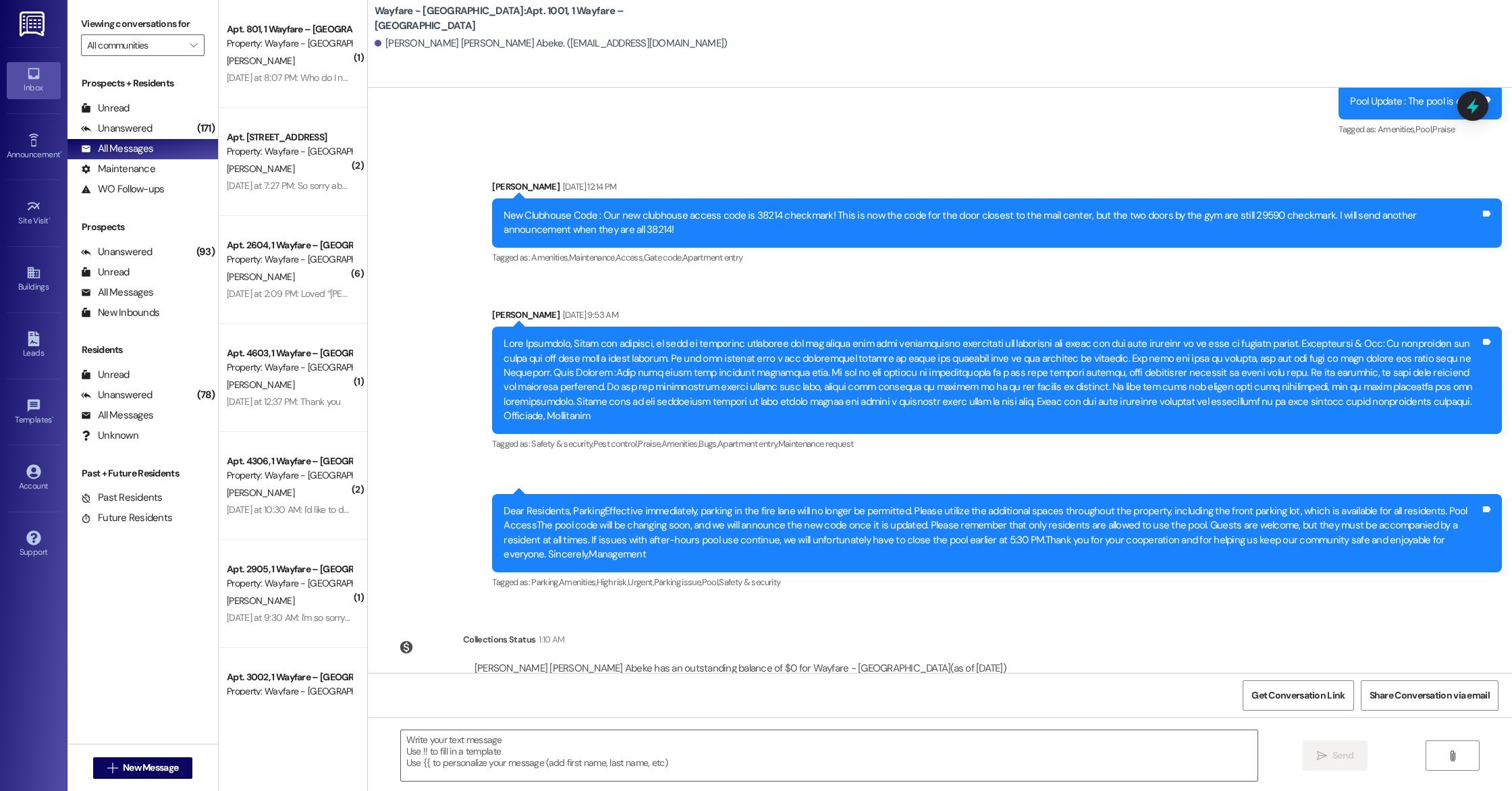
scroll to position [8762, 0]
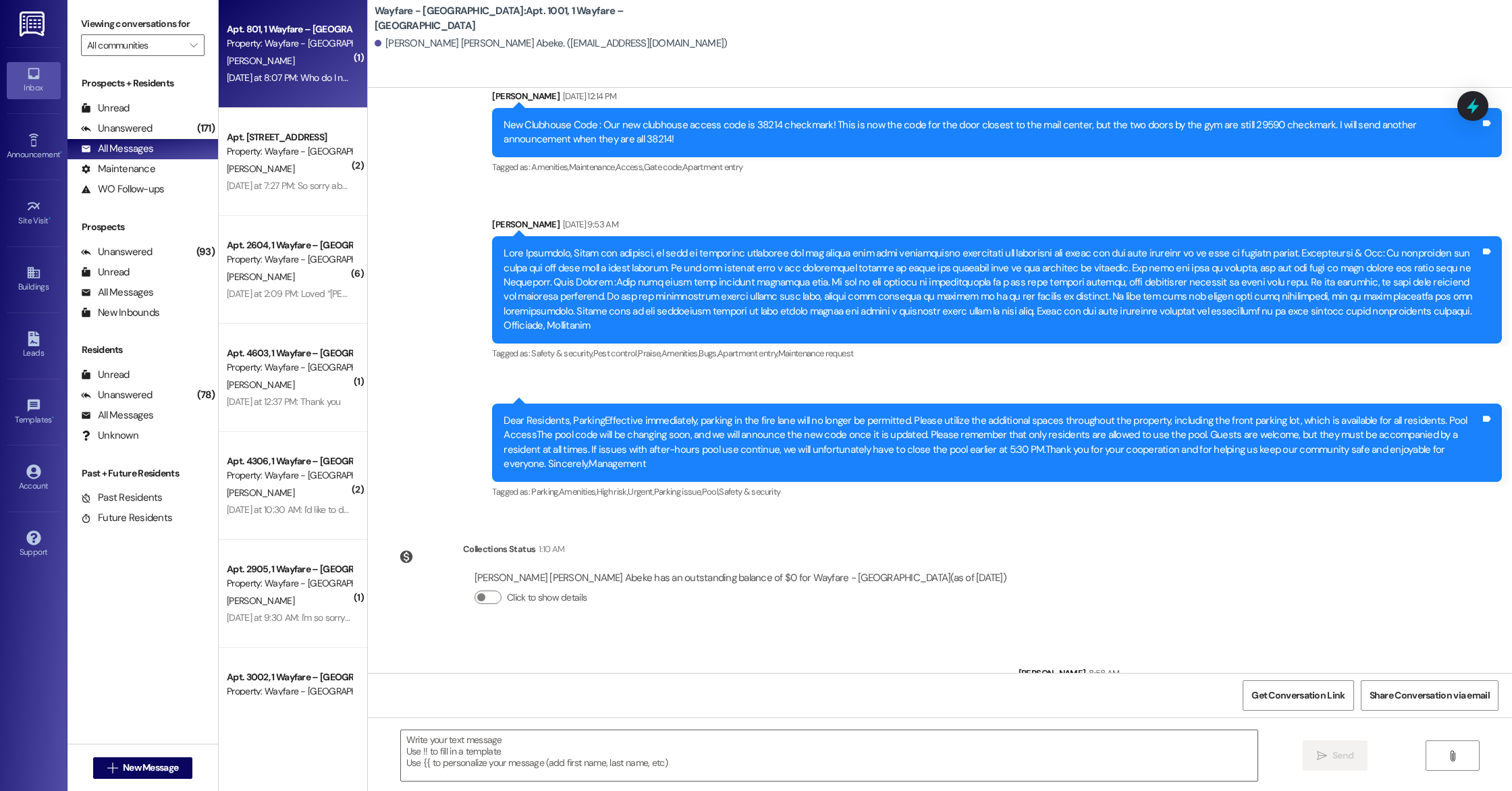
click at [244, 85] on div "[DATE] at 8:07 PM: Who do I need to speak with to get pest control? There are a…" at bounding box center [289, 78] width 127 height 17
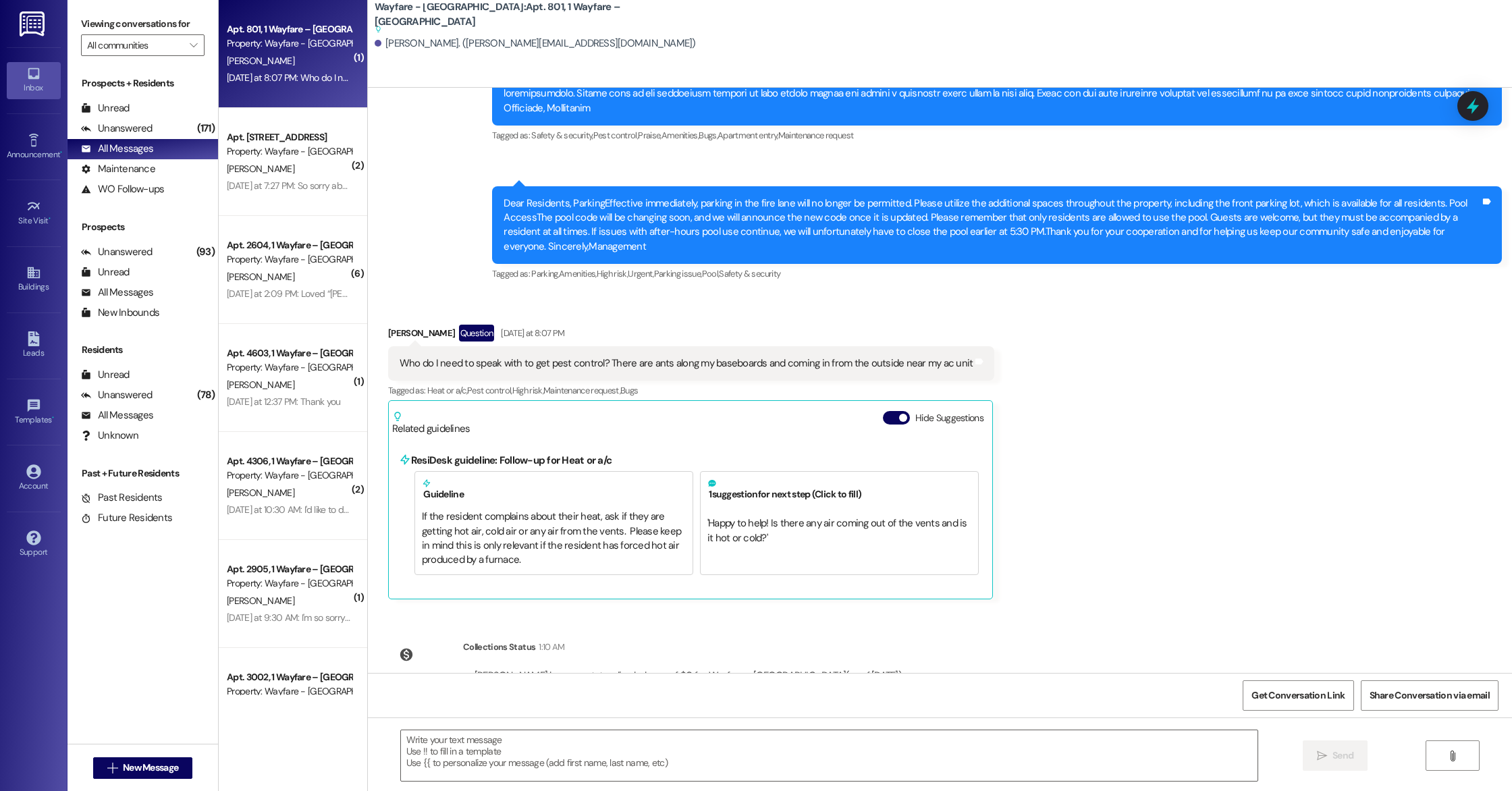
scroll to position [11151, 0]
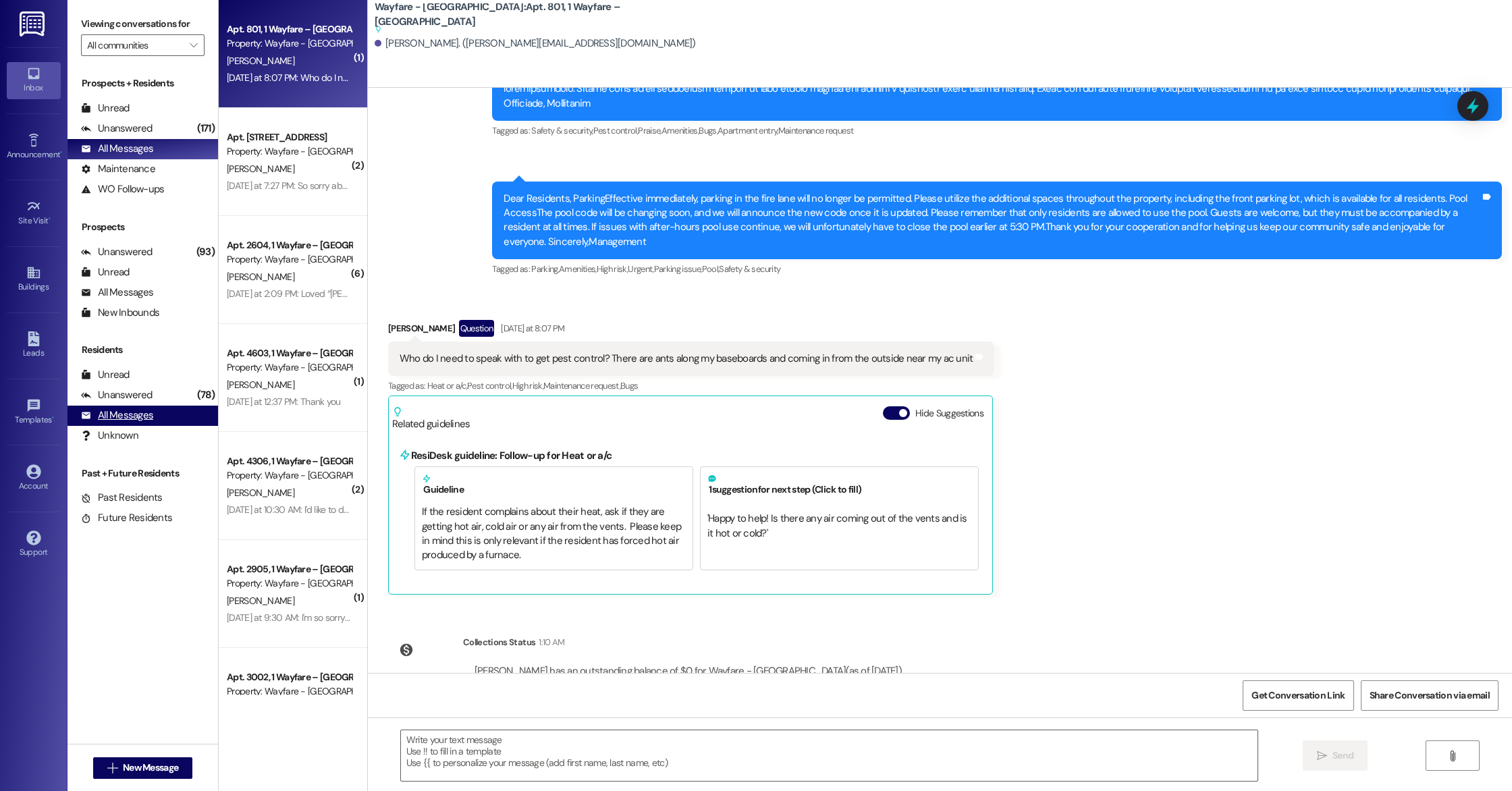
click at [134, 410] on div "All Messages" at bounding box center [117, 415] width 73 height 14
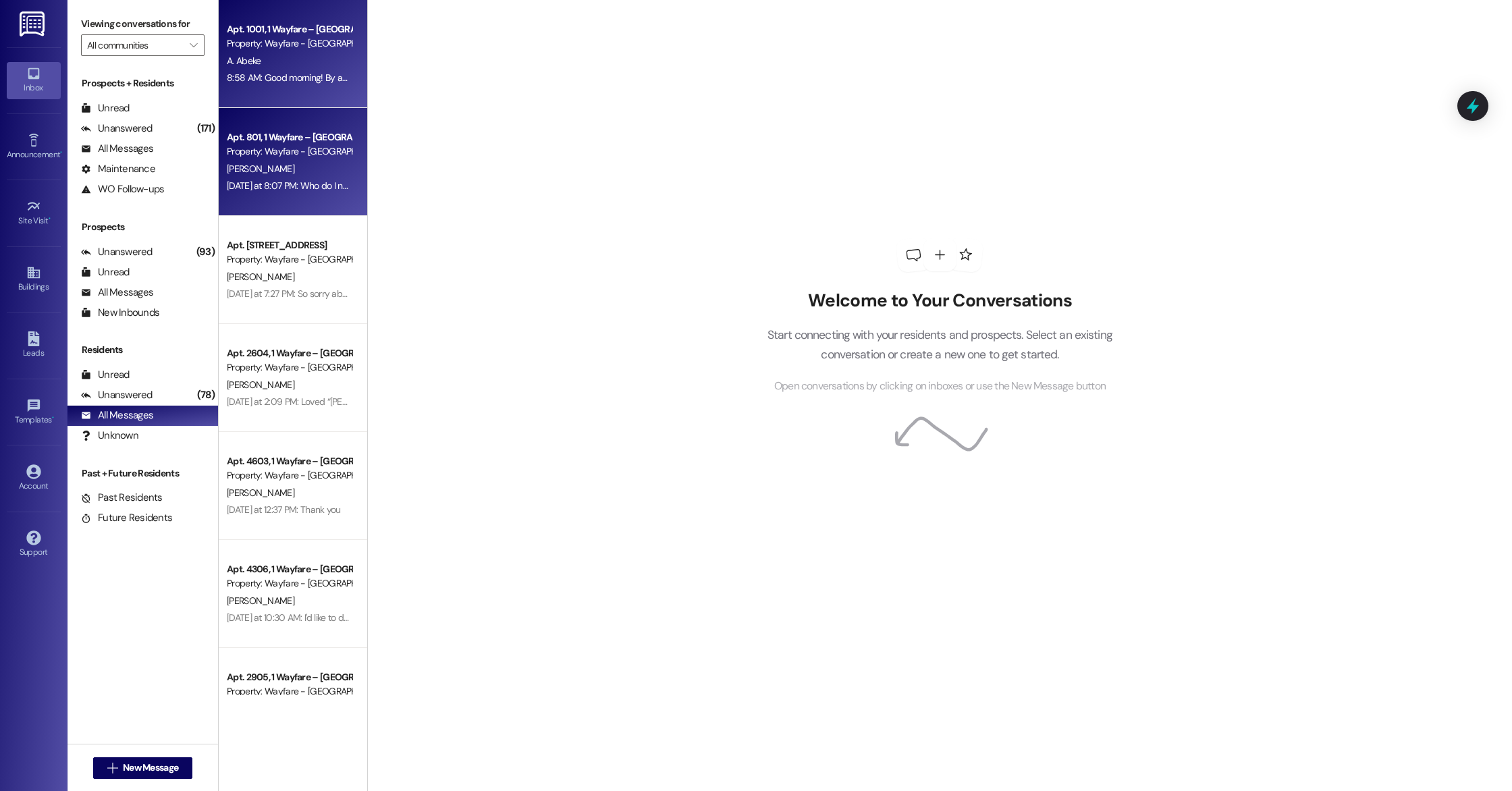
click at [286, 68] on div "A. Abeke" at bounding box center [289, 61] width 127 height 17
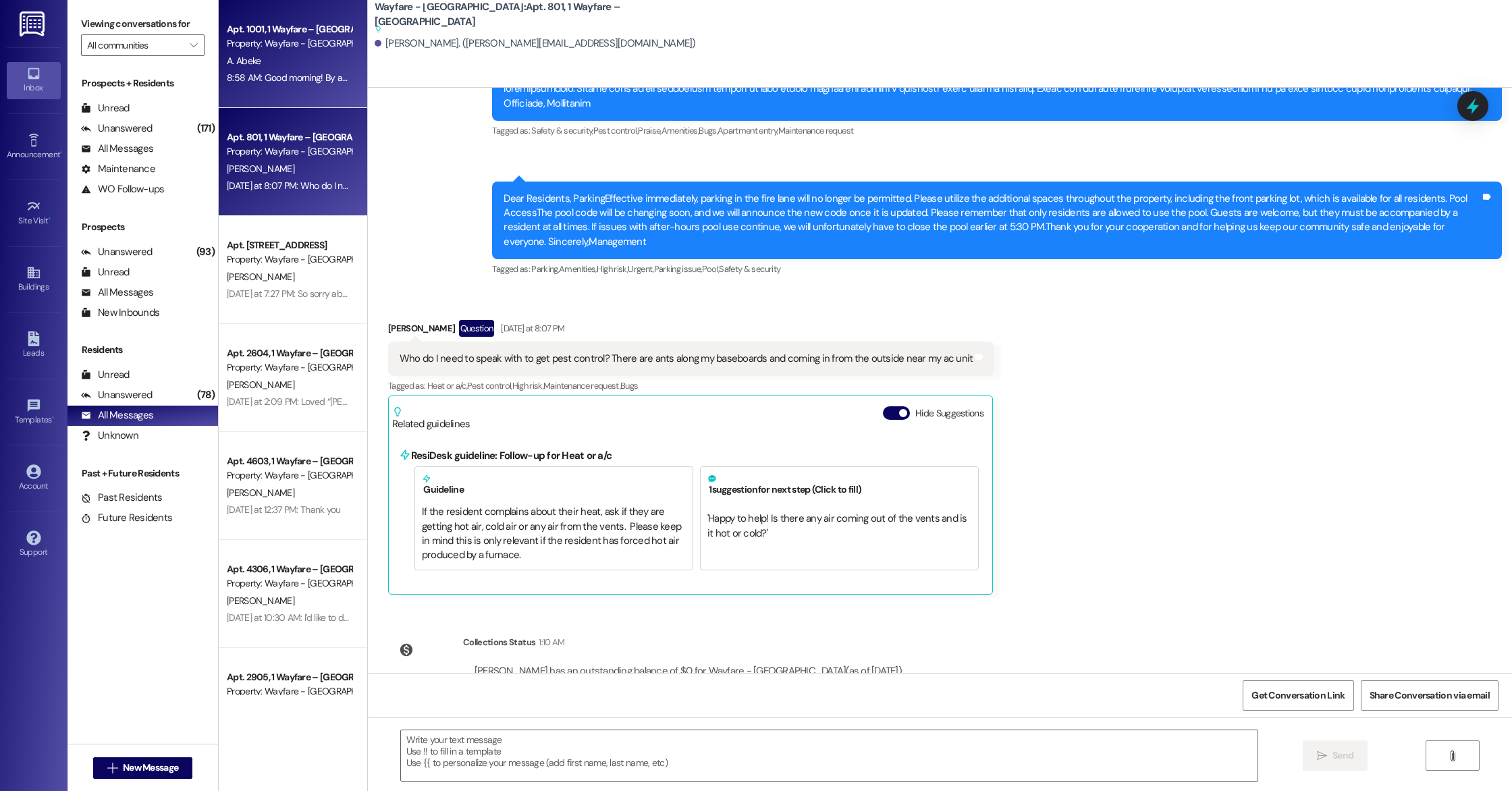
click at [261, 172] on div "[PERSON_NAME]" at bounding box center [289, 169] width 127 height 17
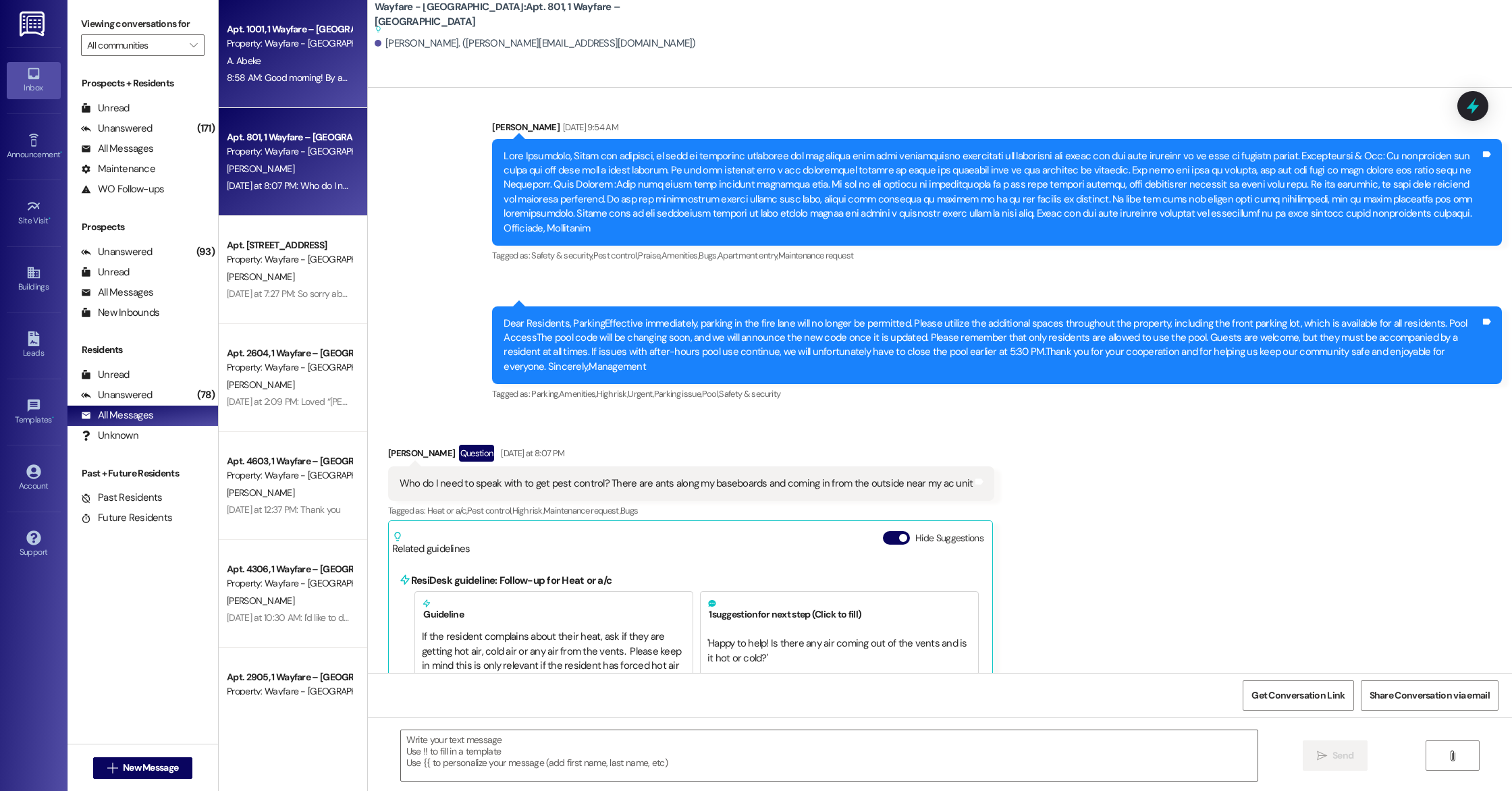
click at [262, 92] on div "Apt. [GEOGRAPHIC_DATA] – [GEOGRAPHIC_DATA] Property: Wayfare - [GEOGRAPHIC_DATA…" at bounding box center [293, 54] width 148 height 108
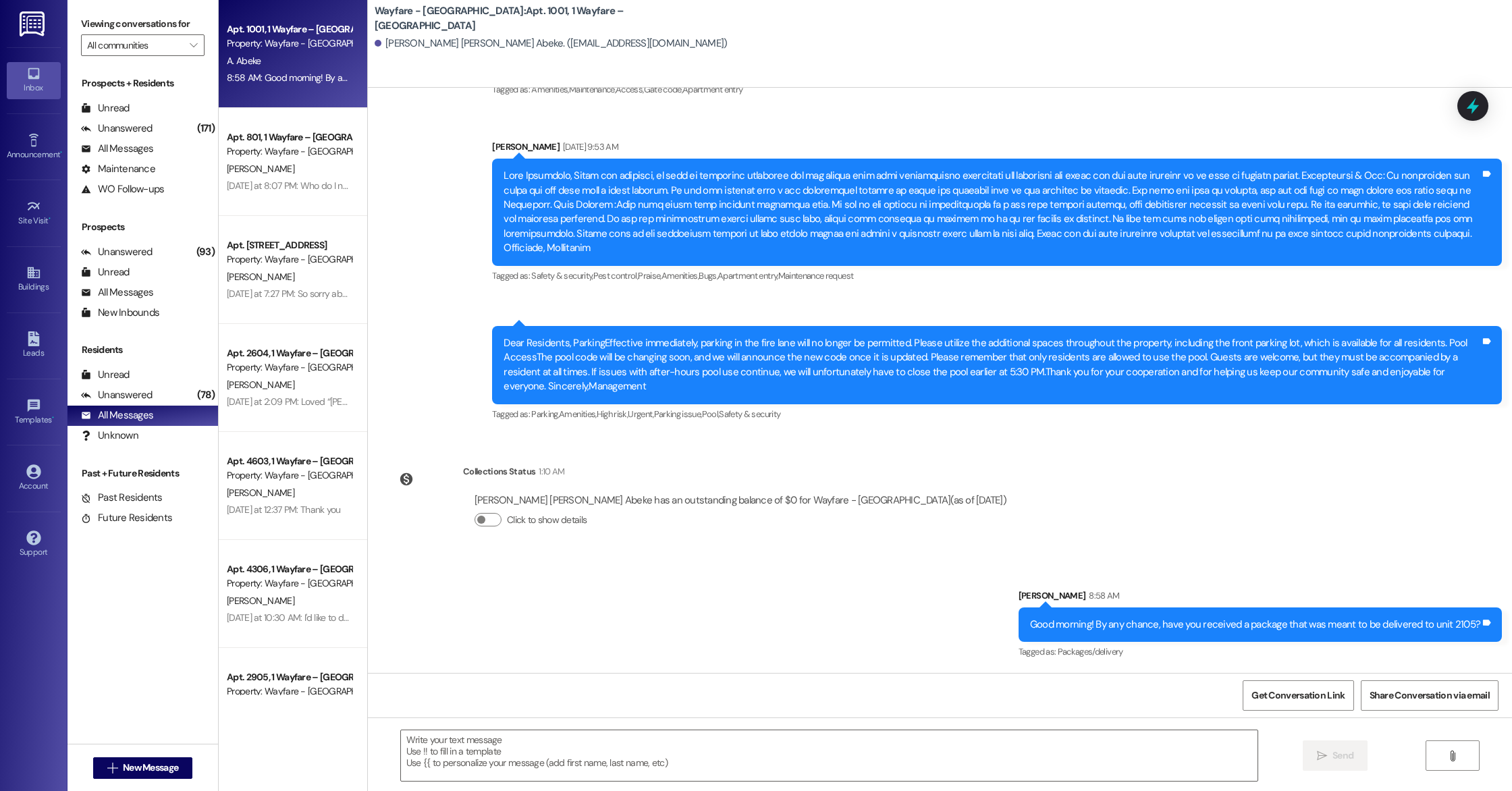
scroll to position [8782, 0]
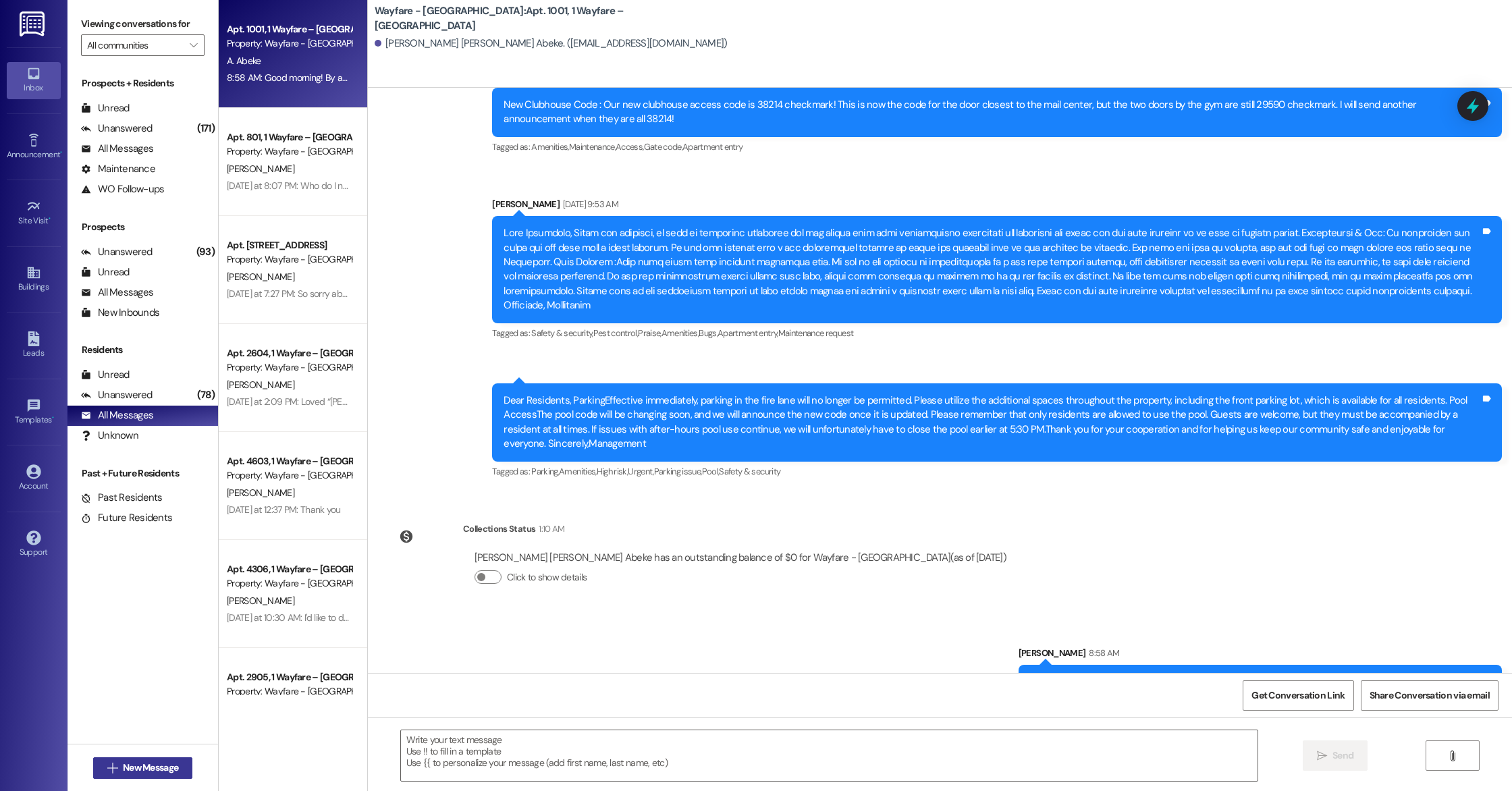
click at [130, 765] on span "New Message" at bounding box center [150, 768] width 55 height 14
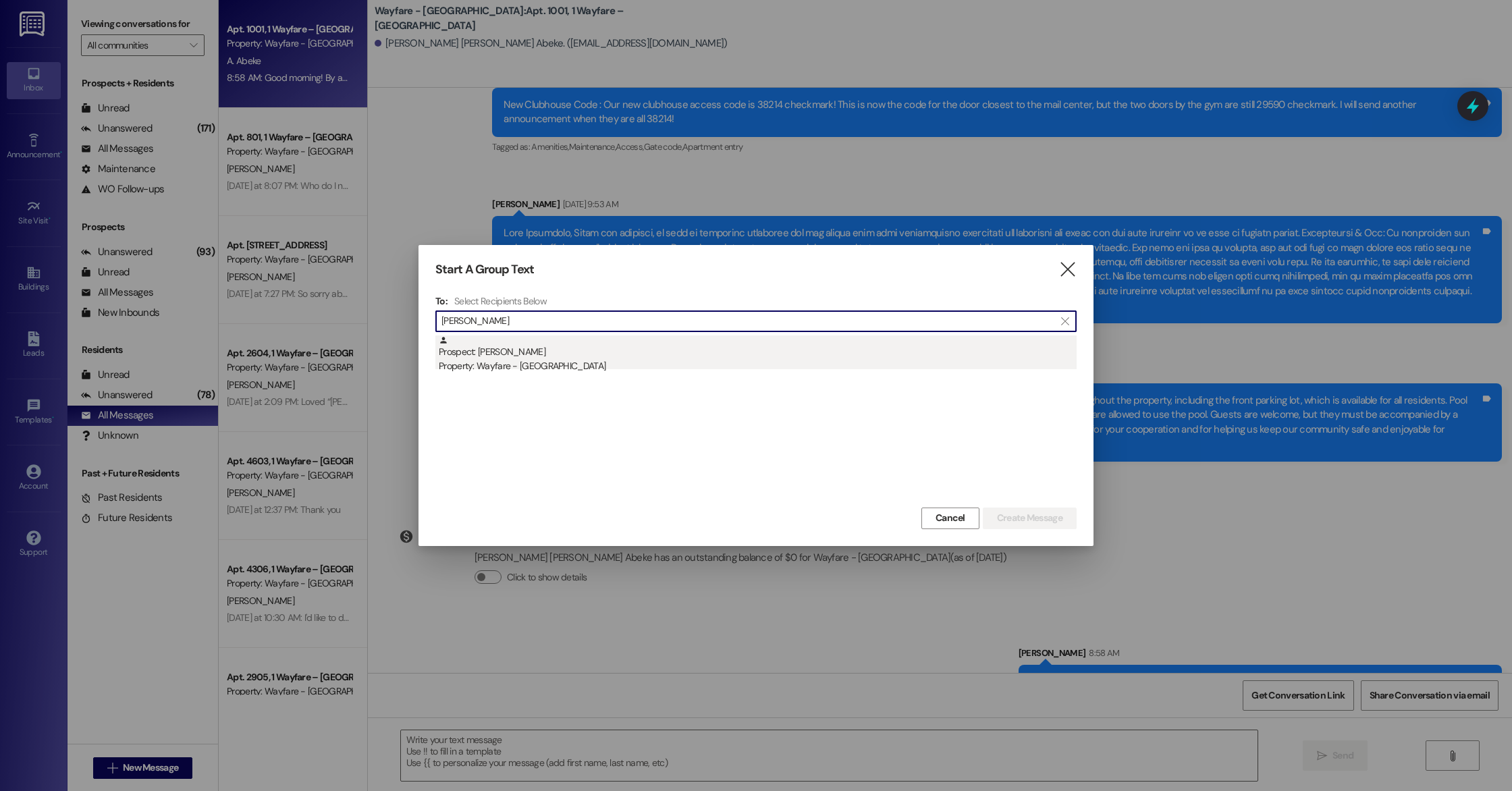
type input "[PERSON_NAME]"
click at [500, 353] on div "Prospect: [PERSON_NAME] Property: Wayfare - [GEOGRAPHIC_DATA]" at bounding box center [757, 355] width 638 height 38
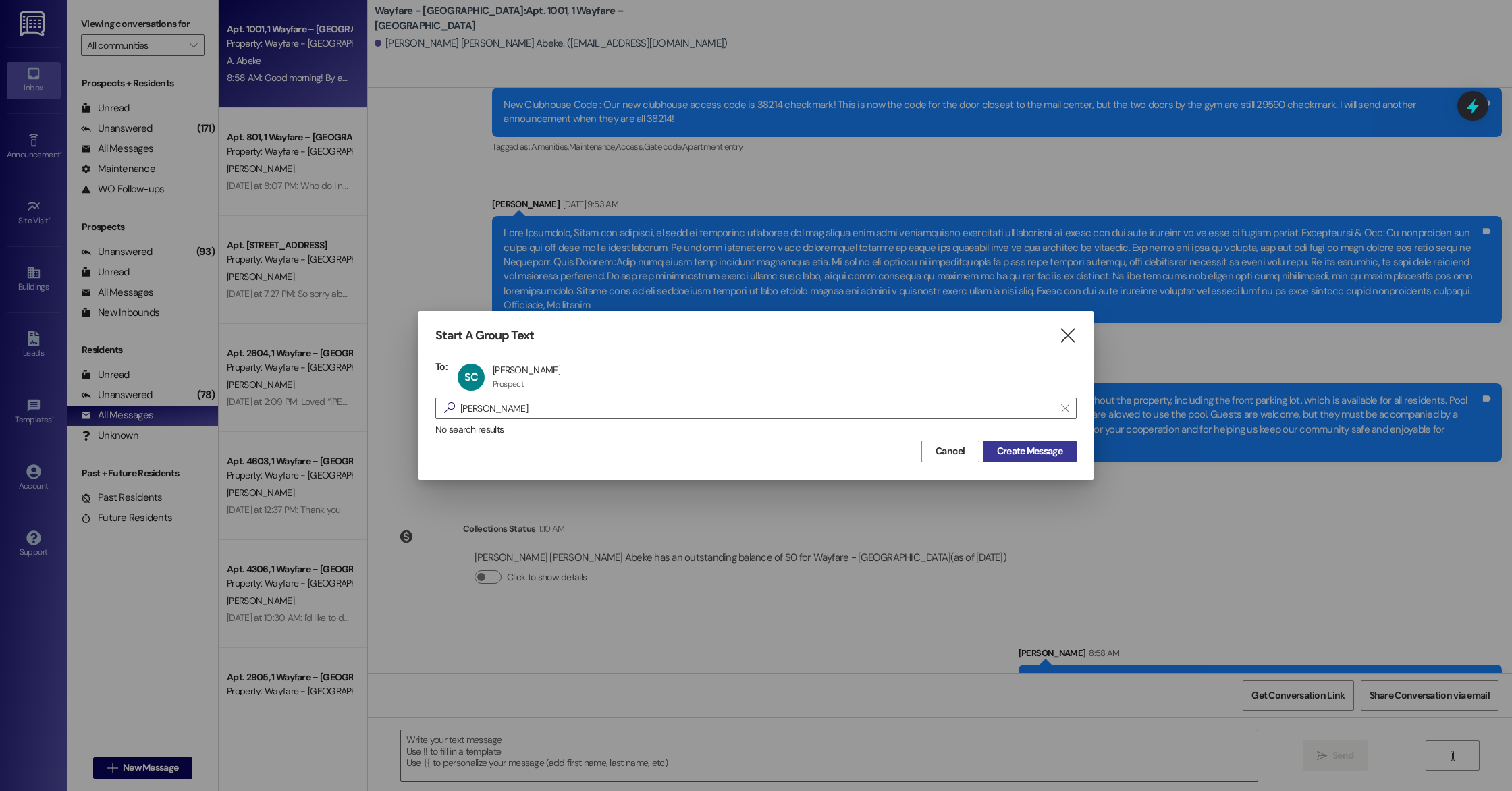
click at [1025, 454] on span "Create Message" at bounding box center [1030, 451] width 66 height 14
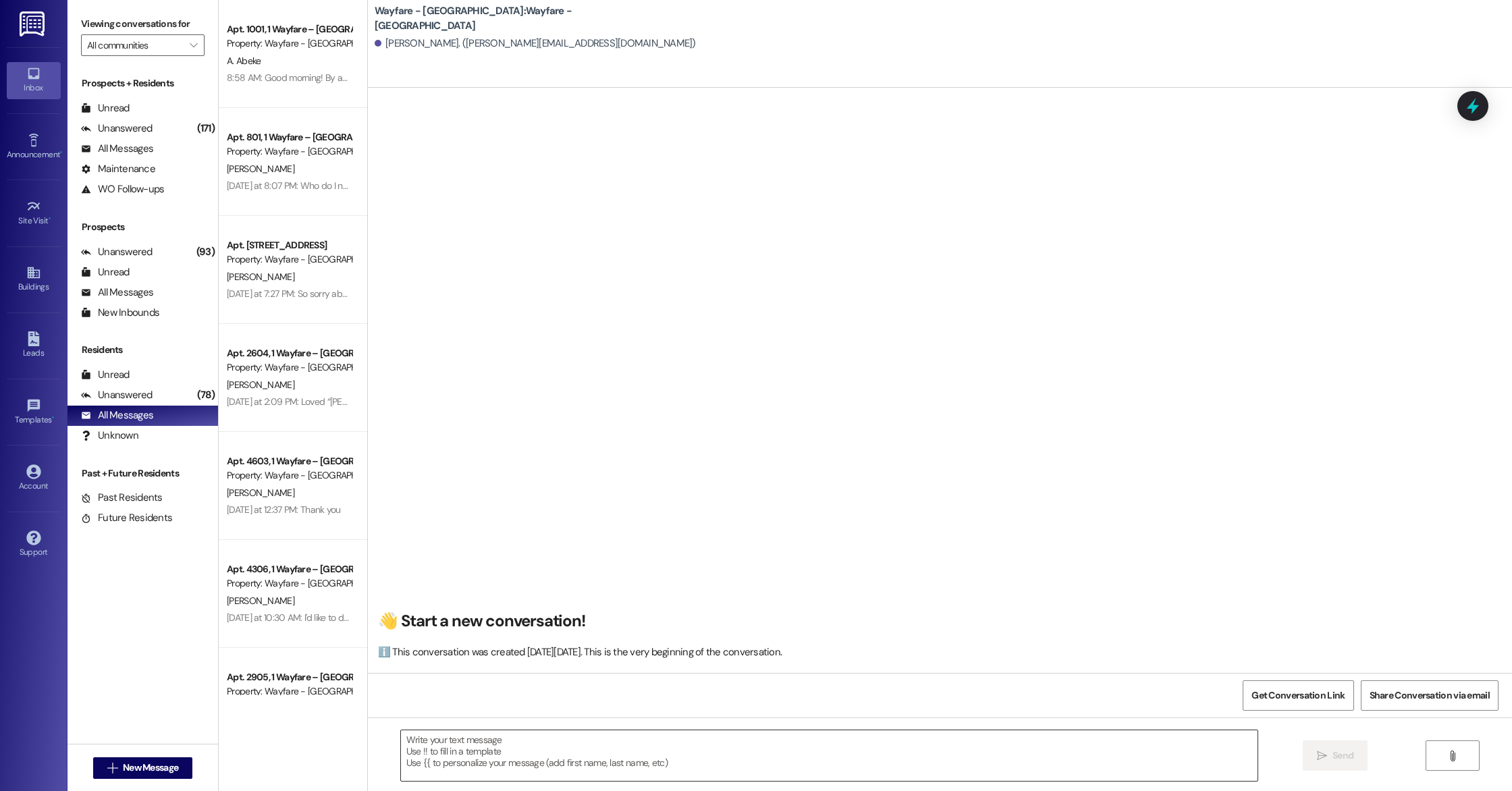
click at [447, 739] on textarea at bounding box center [829, 756] width 856 height 51
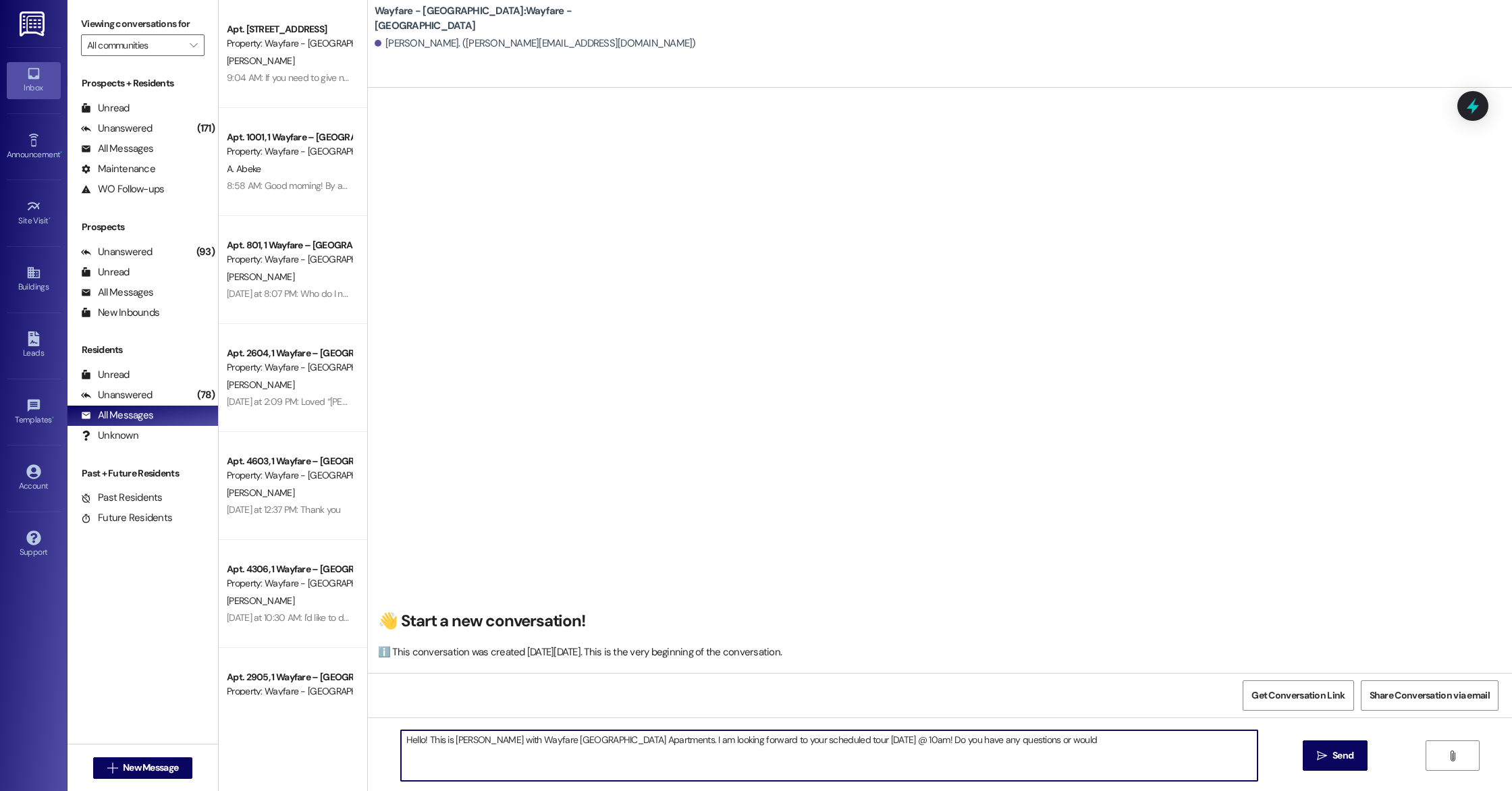
click at [1069, 733] on textarea "Hello! This is [PERSON_NAME] with Wayfare [GEOGRAPHIC_DATA] Apartments. I am lo…" at bounding box center [829, 756] width 856 height 51
click at [1062, 743] on textarea "Hello! This is [PERSON_NAME] with Wayfare [GEOGRAPHIC_DATA] Apartments. I am lo…" at bounding box center [829, 756] width 856 height 51
click at [992, 743] on textarea "Hello! This is [PERSON_NAME] with Wayfare [GEOGRAPHIC_DATA] Apartments. I am lo…" at bounding box center [829, 756] width 856 height 51
paste textarea "[STREET_ADDRESS]"
click at [984, 742] on textarea "Hello! This is [PERSON_NAME] with Wayfare [GEOGRAPHIC_DATA] Apartments. I am lo…" at bounding box center [829, 756] width 856 height 51
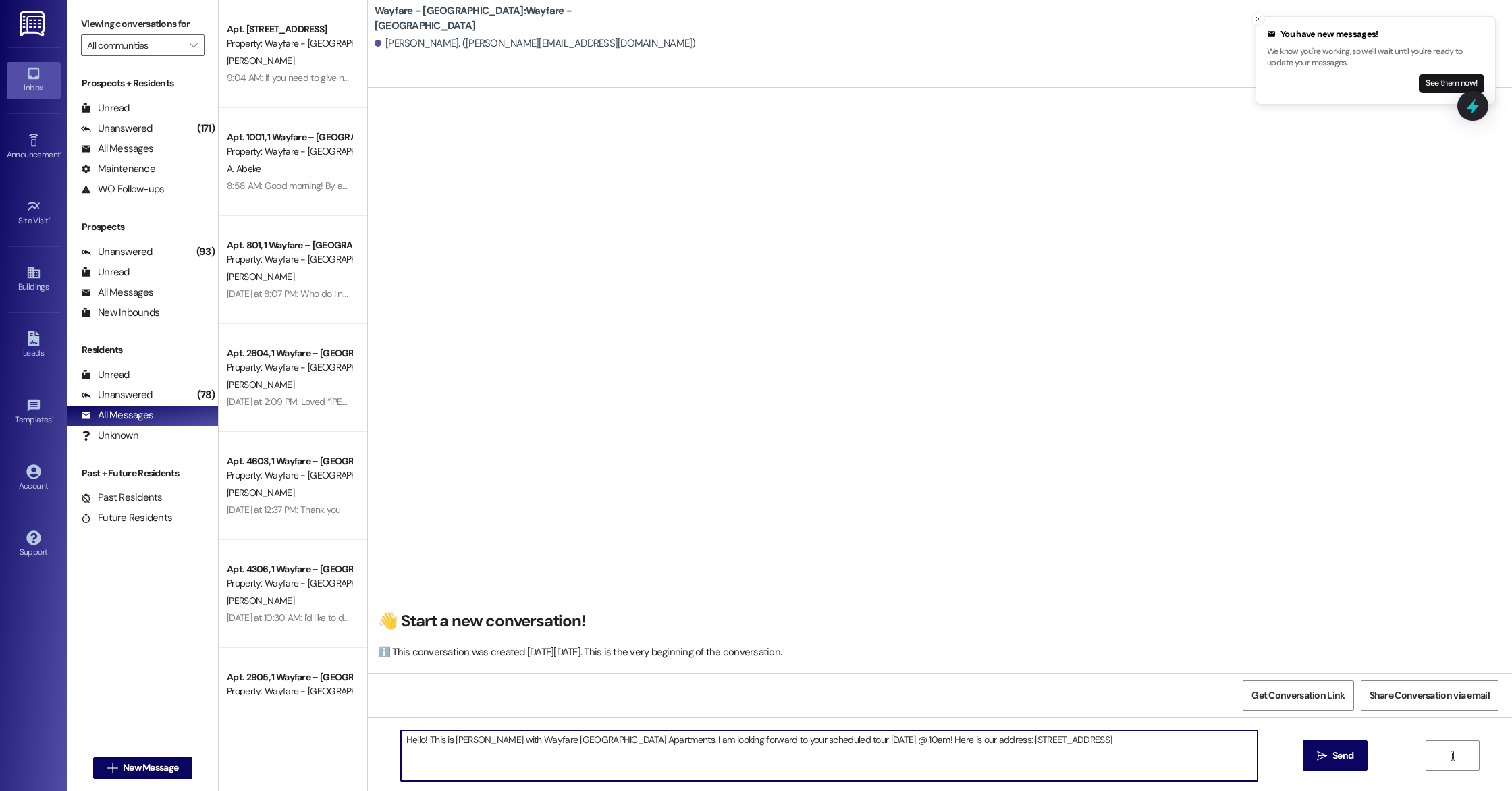
click at [1140, 741] on textarea "Hello! This is [PERSON_NAME] with Wayfare [GEOGRAPHIC_DATA] Apartments. I am lo…" at bounding box center [829, 756] width 856 height 51
click at [1140, 736] on textarea "Hello! This is [PERSON_NAME] with Wayfare [GEOGRAPHIC_DATA] Apartments. I am lo…" at bounding box center [829, 756] width 856 height 51
type textarea "Hello! This is [PERSON_NAME] with Wayfare [GEOGRAPHIC_DATA] Apartments. I am lo…"
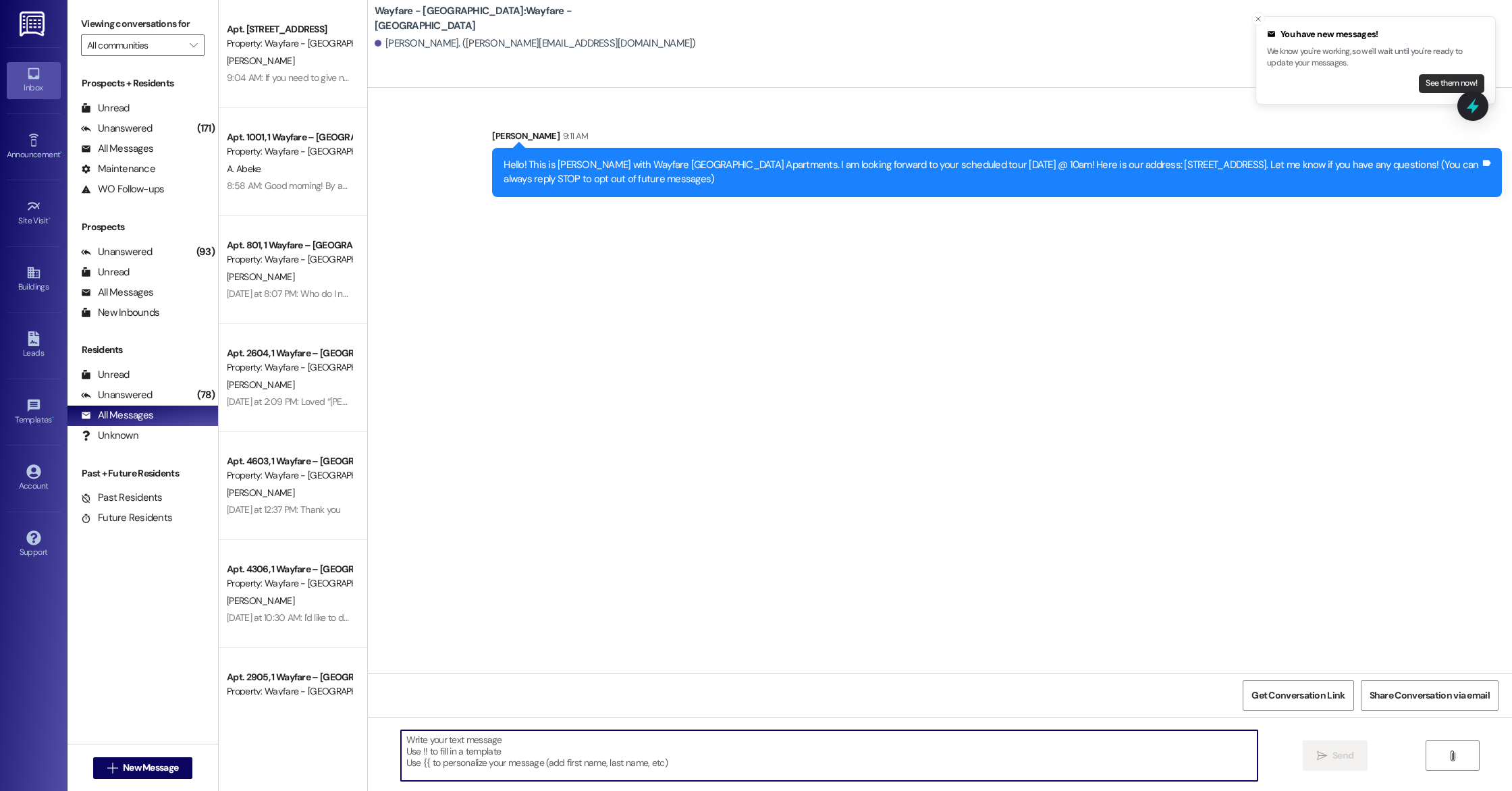
click at [1439, 79] on button "See them now!" at bounding box center [1452, 84] width 66 height 19
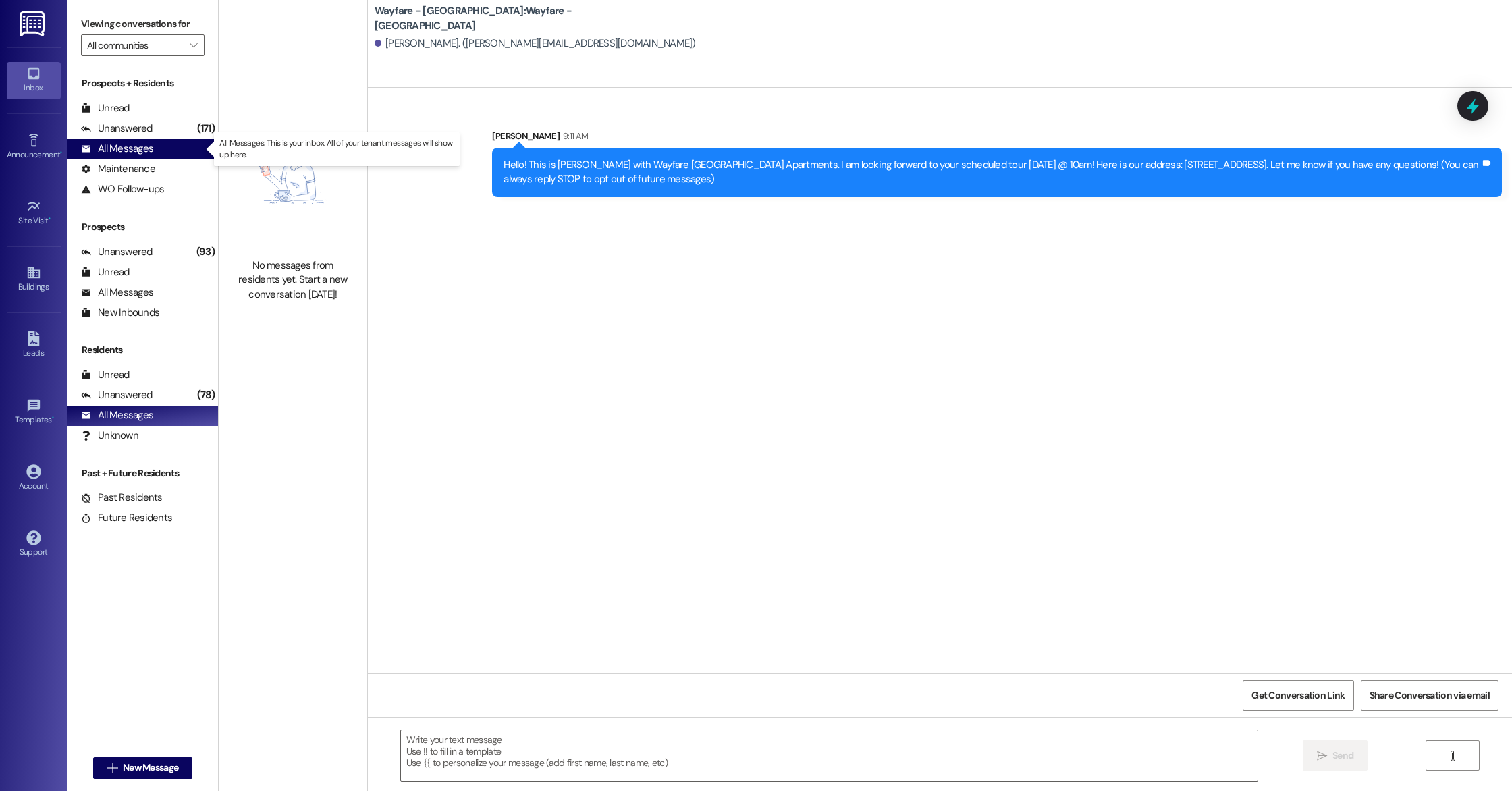
click at [129, 150] on div "All Messages" at bounding box center [117, 149] width 73 height 14
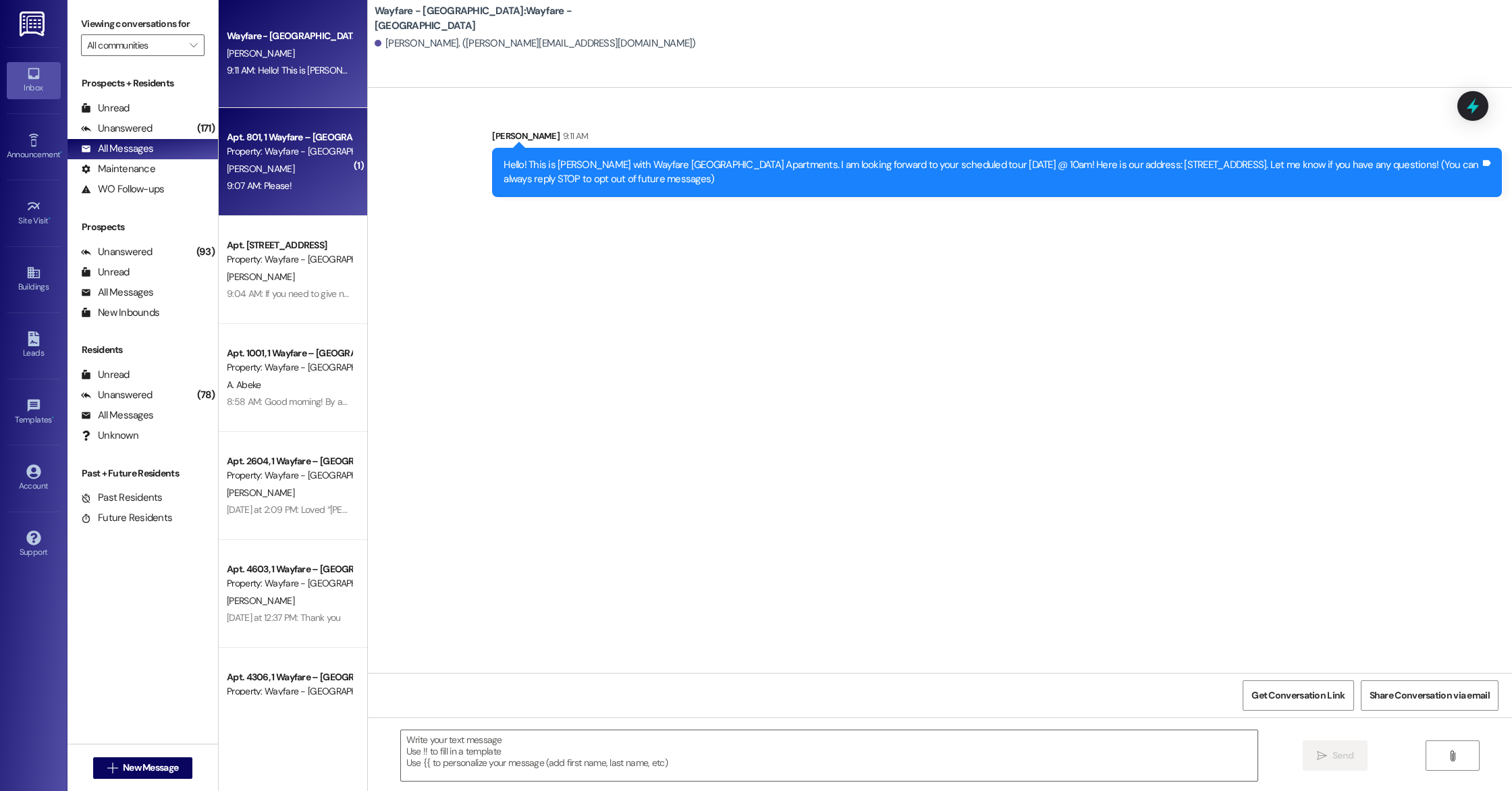
click at [282, 178] on div "9:07 AM: Please! 9:07 AM: Please!" at bounding box center [289, 186] width 127 height 17
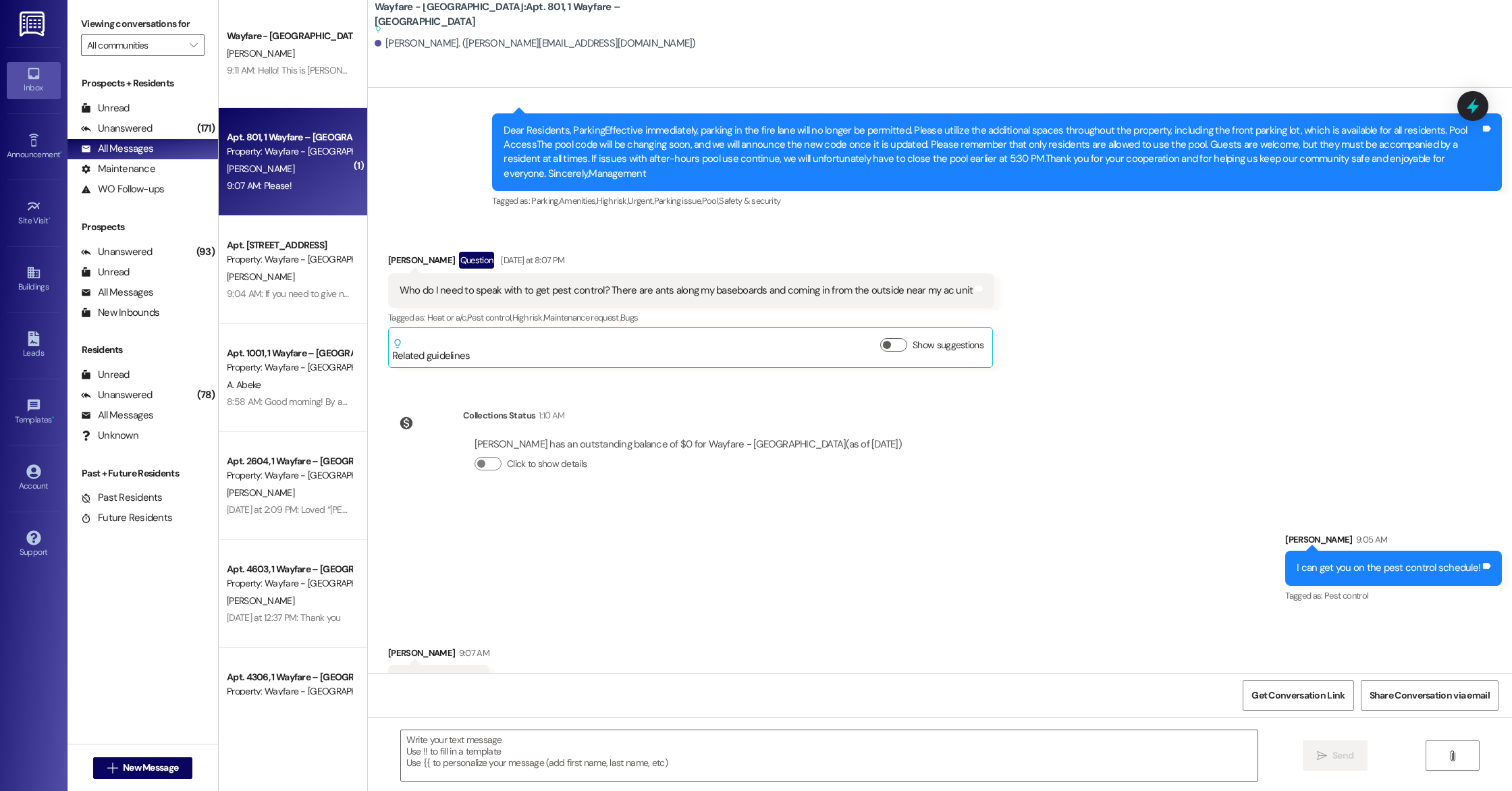
scroll to position [11219, 0]
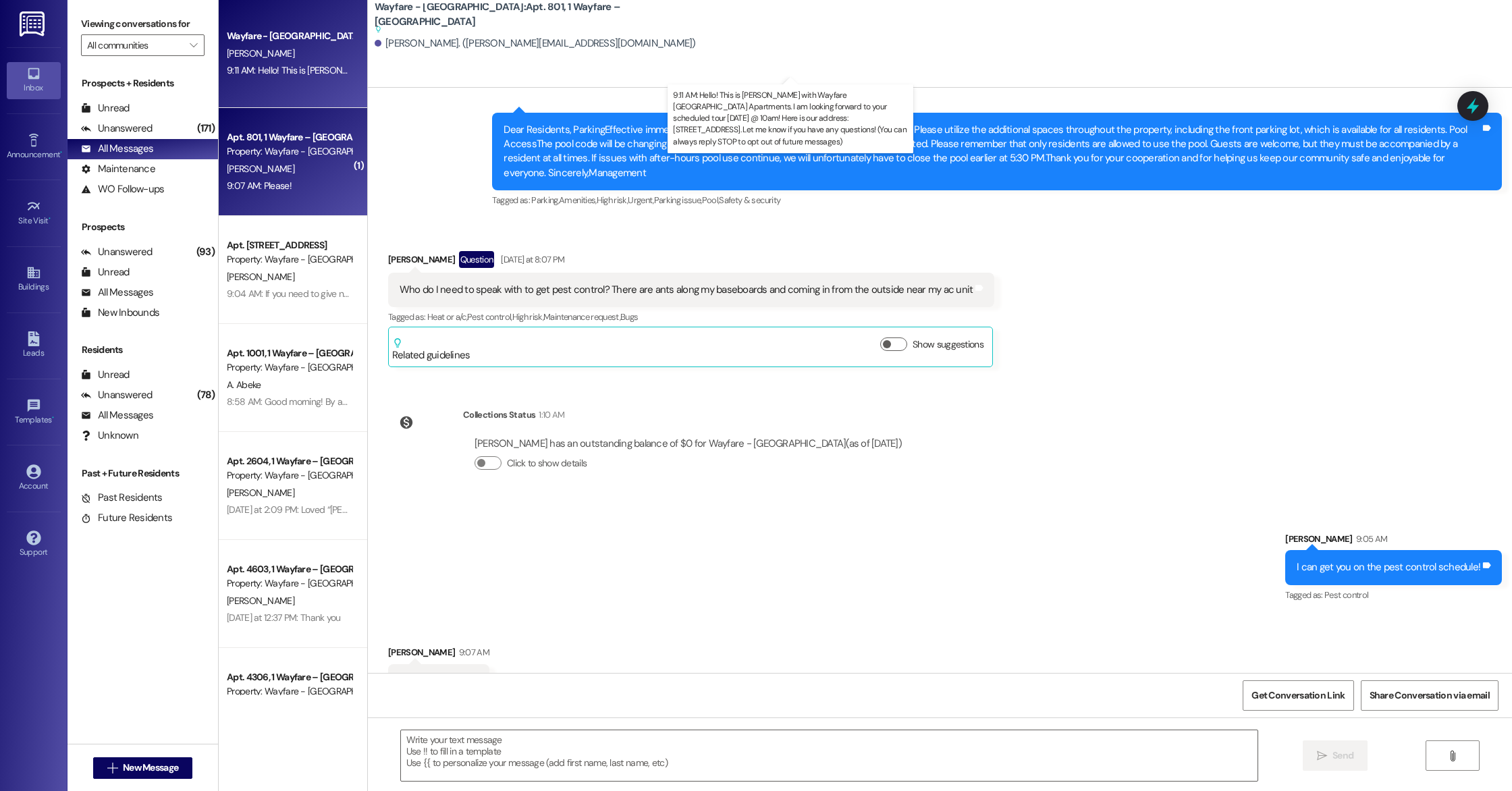
click at [277, 66] on div "9:11 AM: Hello! This is [PERSON_NAME] with Wayfare [GEOGRAPHIC_DATA] Apartments…" at bounding box center [791, 70] width 1128 height 12
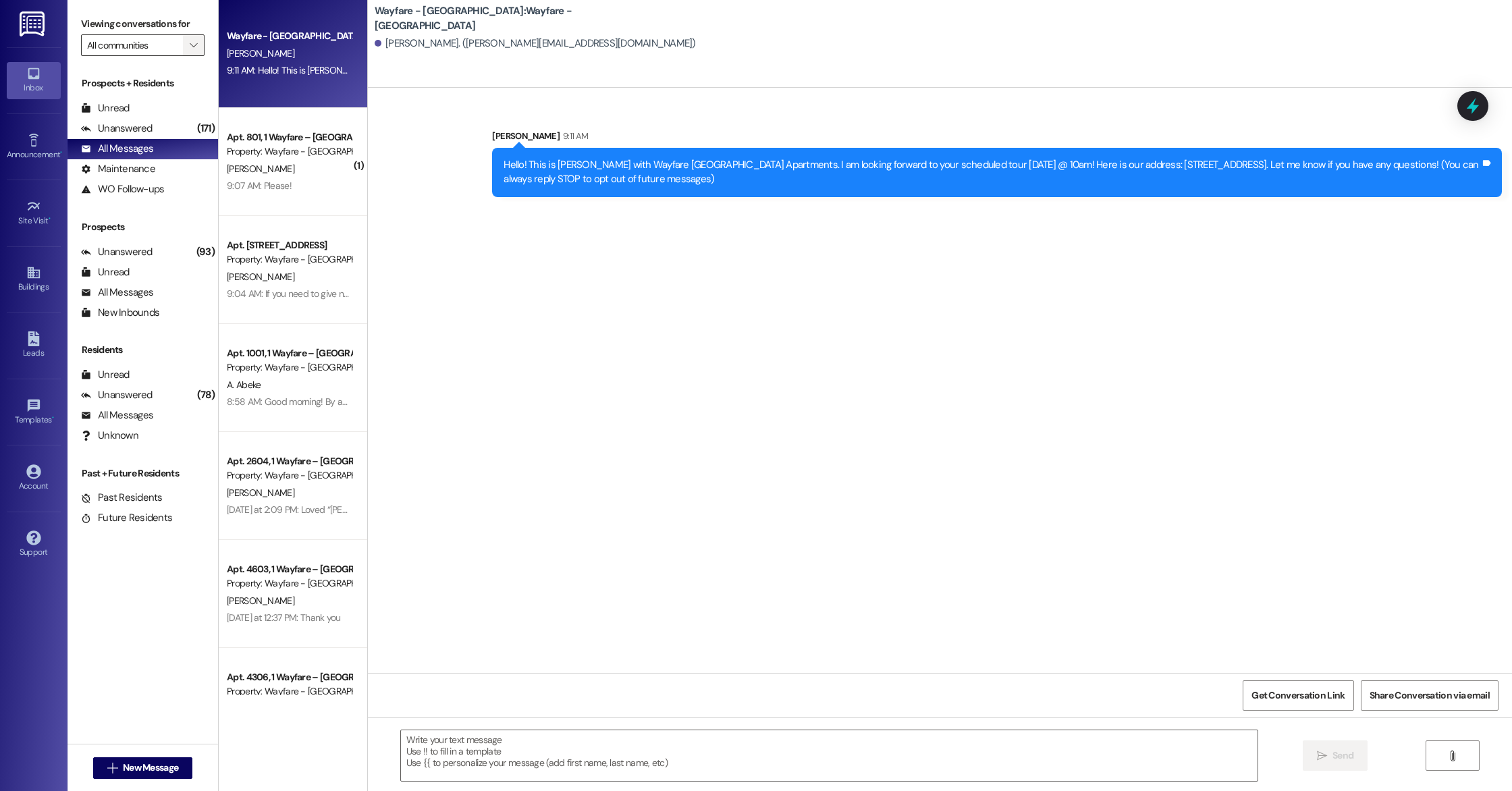
scroll to position [0, 0]
